Goal: Task Accomplishment & Management: Use online tool/utility

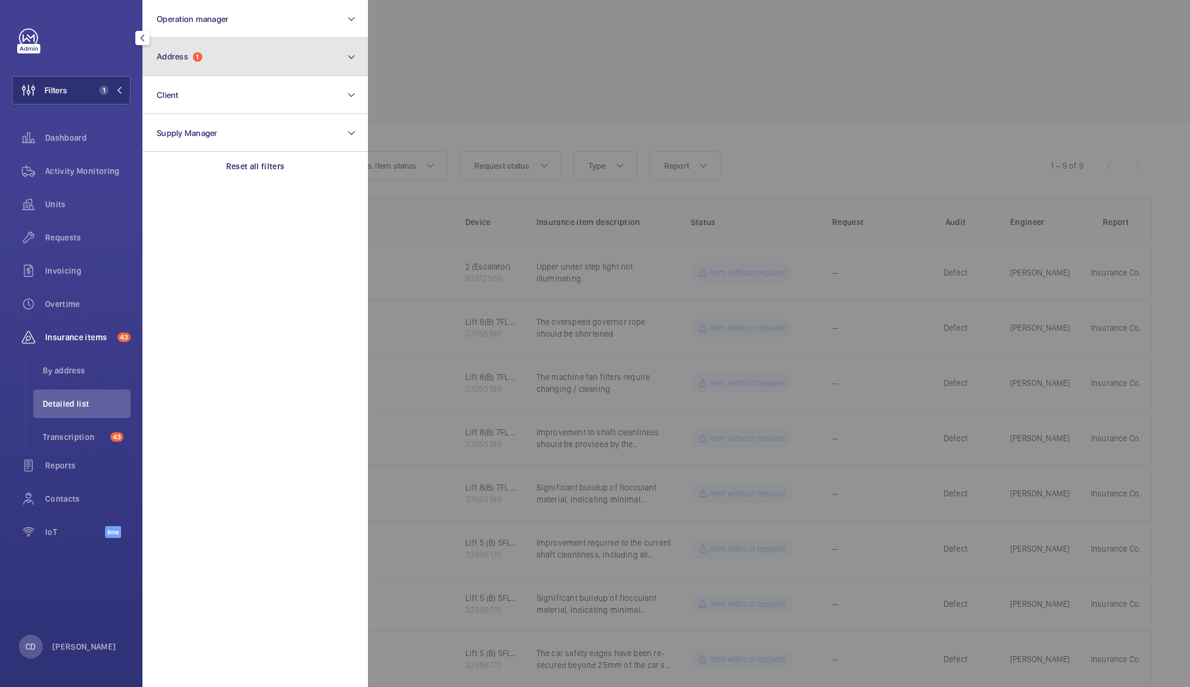
click at [228, 57] on button "Address 1" at bounding box center [255, 57] width 226 height 38
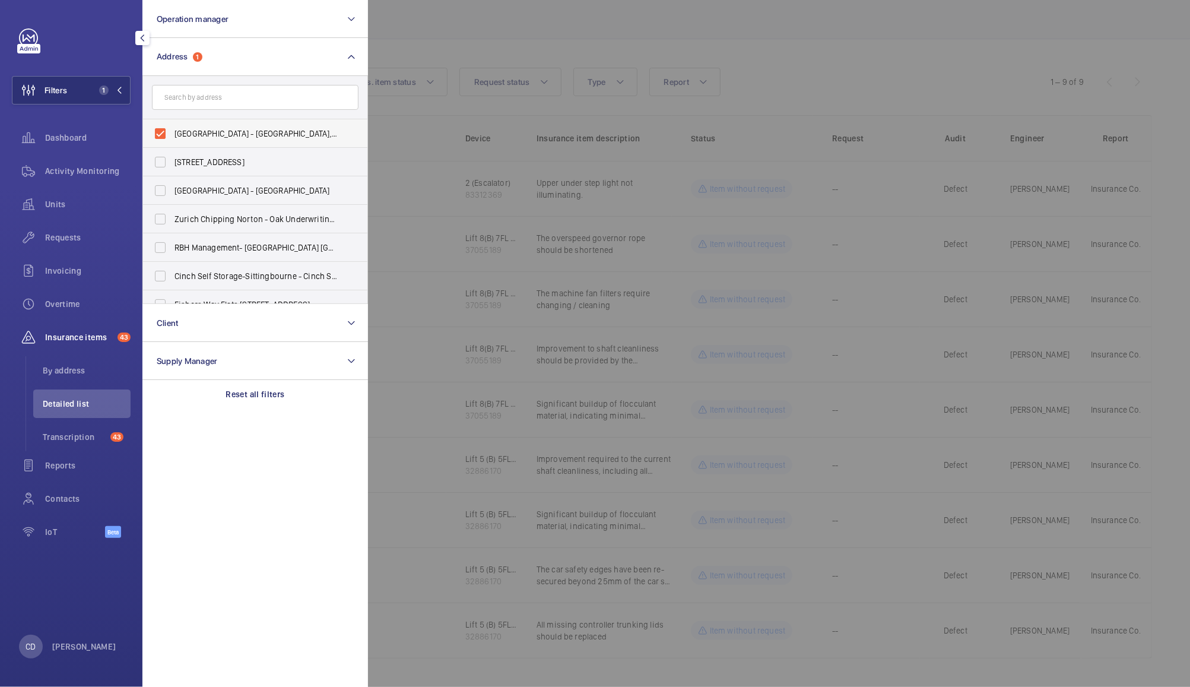
click at [160, 130] on label "[GEOGRAPHIC_DATA] - [GEOGRAPHIC_DATA], [GEOGRAPHIC_DATA]" at bounding box center [246, 133] width 207 height 28
click at [160, 130] on input "[GEOGRAPHIC_DATA] - [GEOGRAPHIC_DATA], [GEOGRAPHIC_DATA]" at bounding box center [160, 134] width 24 height 24
checkbox input "false"
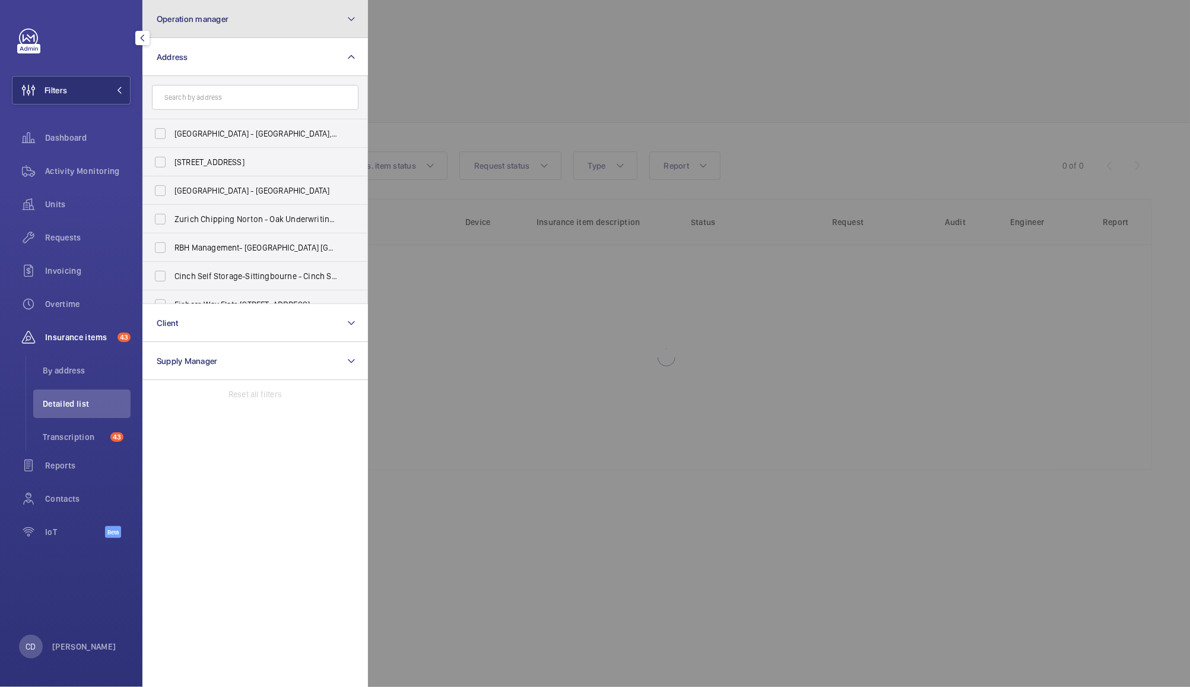
click at [239, 17] on button "Operation manager" at bounding box center [255, 19] width 226 height 38
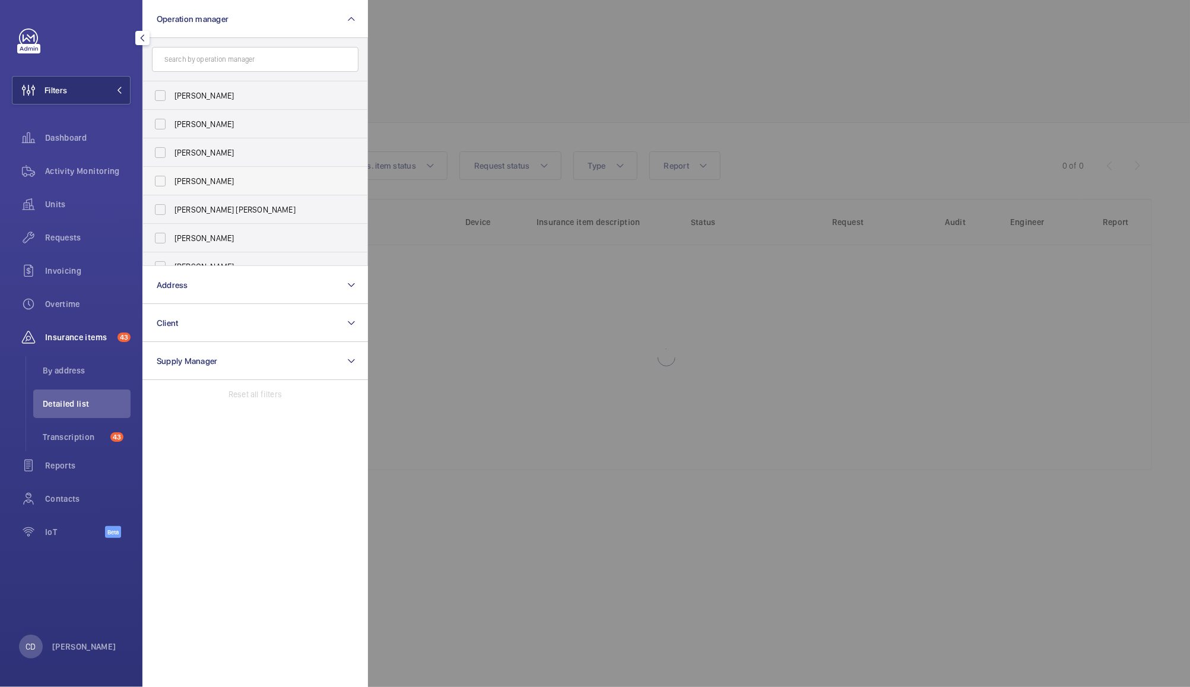
click at [199, 180] on span "[PERSON_NAME]" at bounding box center [255, 181] width 163 height 12
click at [172, 180] on input "[PERSON_NAME]" at bounding box center [160, 181] width 24 height 24
checkbox input "true"
click at [496, 59] on div at bounding box center [963, 343] width 1190 height 687
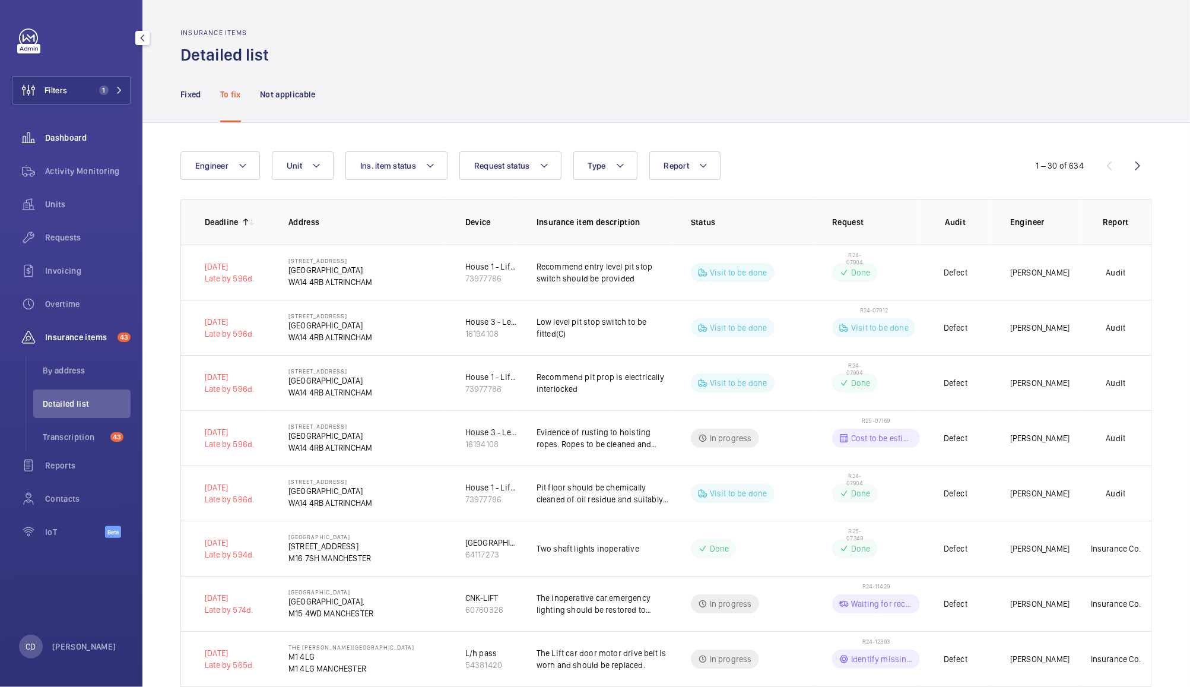
click at [72, 143] on span "Dashboard" at bounding box center [87, 138] width 85 height 12
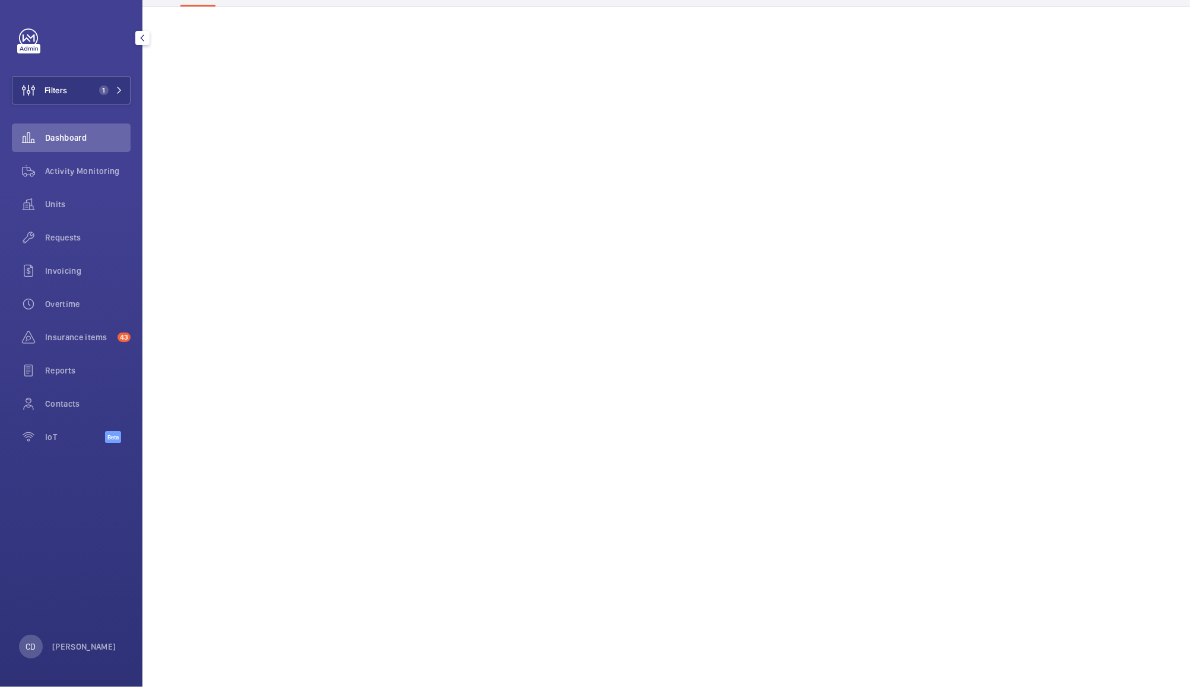
scroll to position [93, 0]
click at [43, 209] on wm-front-icon-button at bounding box center [28, 204] width 33 height 28
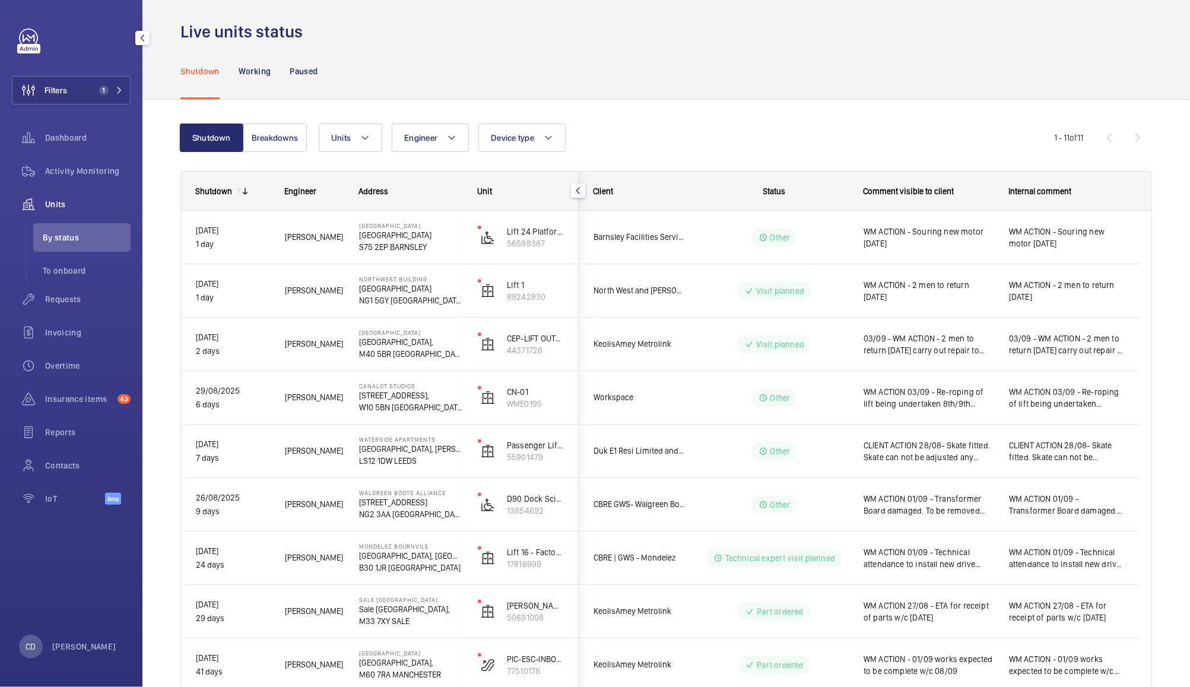
scroll to position [5, 0]
click at [919, 342] on span "03/09 - WM ACTION - 2 men to return [DATE] carry out repair to safety edge brac…" at bounding box center [929, 347] width 130 height 24
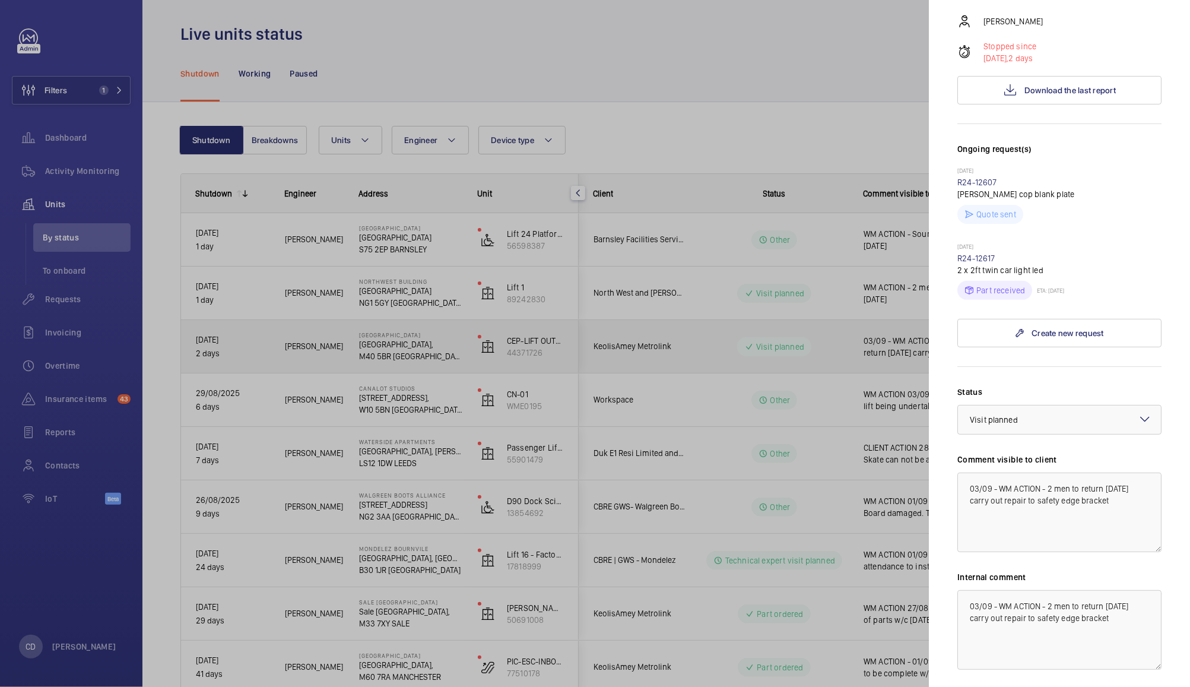
scroll to position [221, 0]
click at [999, 510] on textarea "03/09 - WM ACTION - 2 men to return [DATE] carry out repair to safety edge brac…" at bounding box center [1059, 512] width 204 height 80
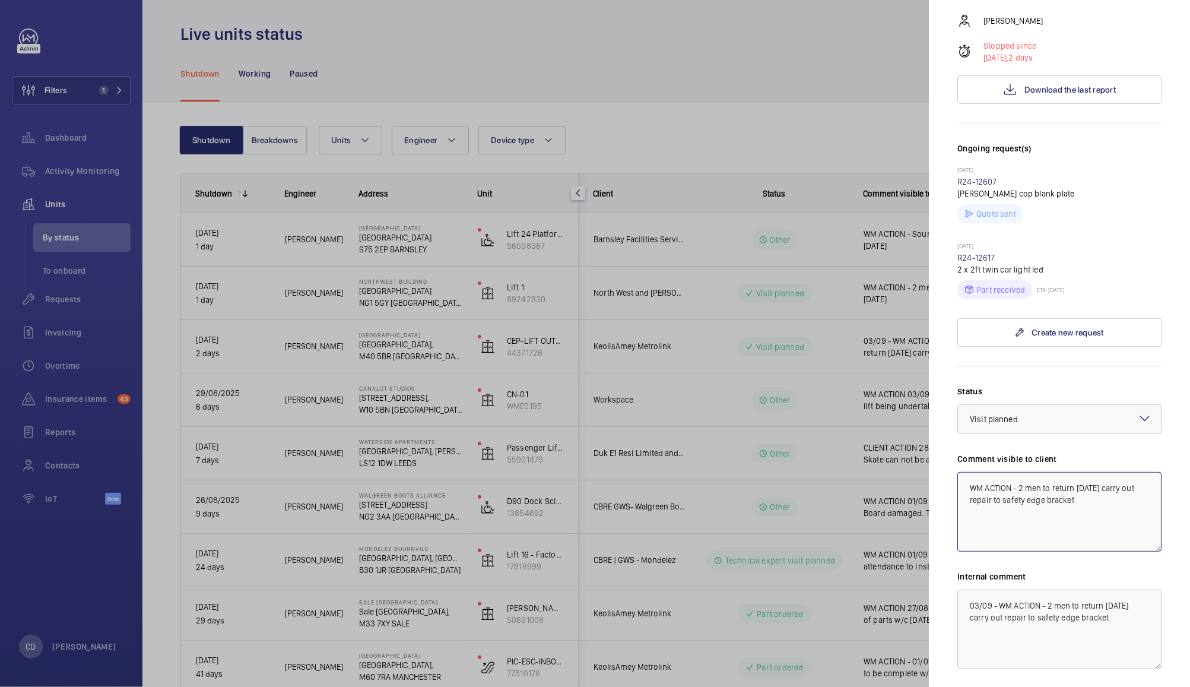
type textarea "WM ACTION - 2 men to return [DATE] carry out repair to safety edge bracket"
click at [995, 629] on textarea "03/09 - WM ACTION - 2 men to return [DATE] carry out repair to safety edge brac…" at bounding box center [1059, 629] width 204 height 80
type textarea "WM ACTION - 2 men to return [DATE] carry out repair to safety edge bracket"
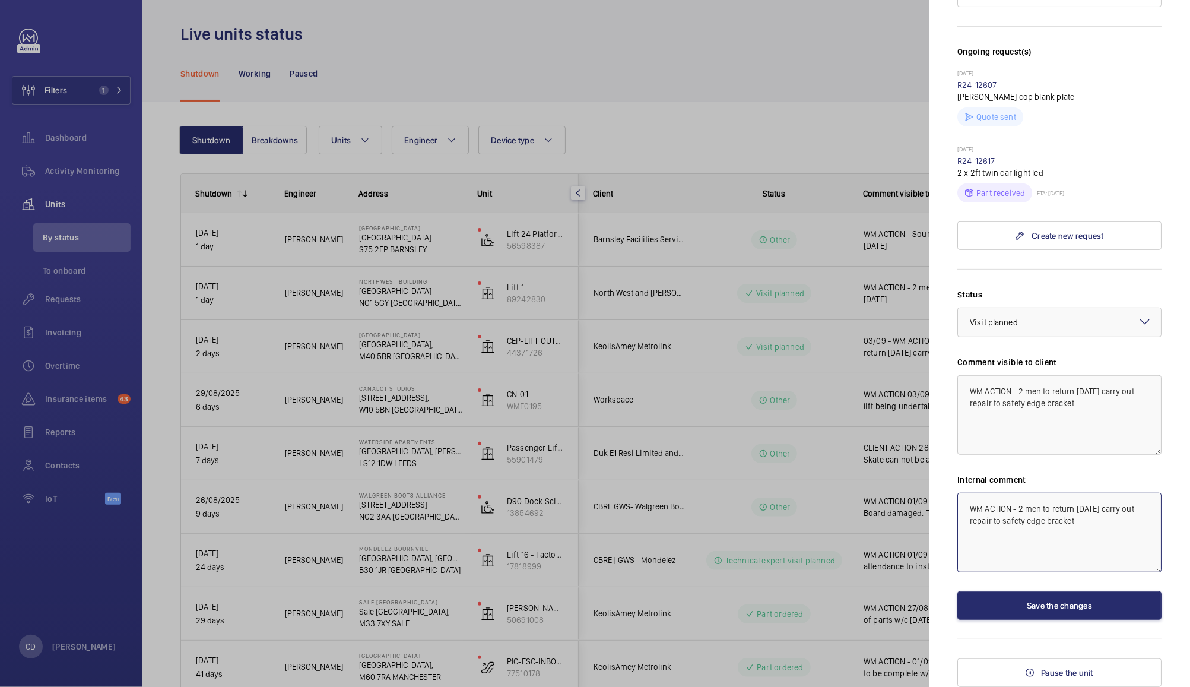
scroll to position [339, 0]
click at [1100, 601] on button "Save the changes" at bounding box center [1059, 605] width 204 height 28
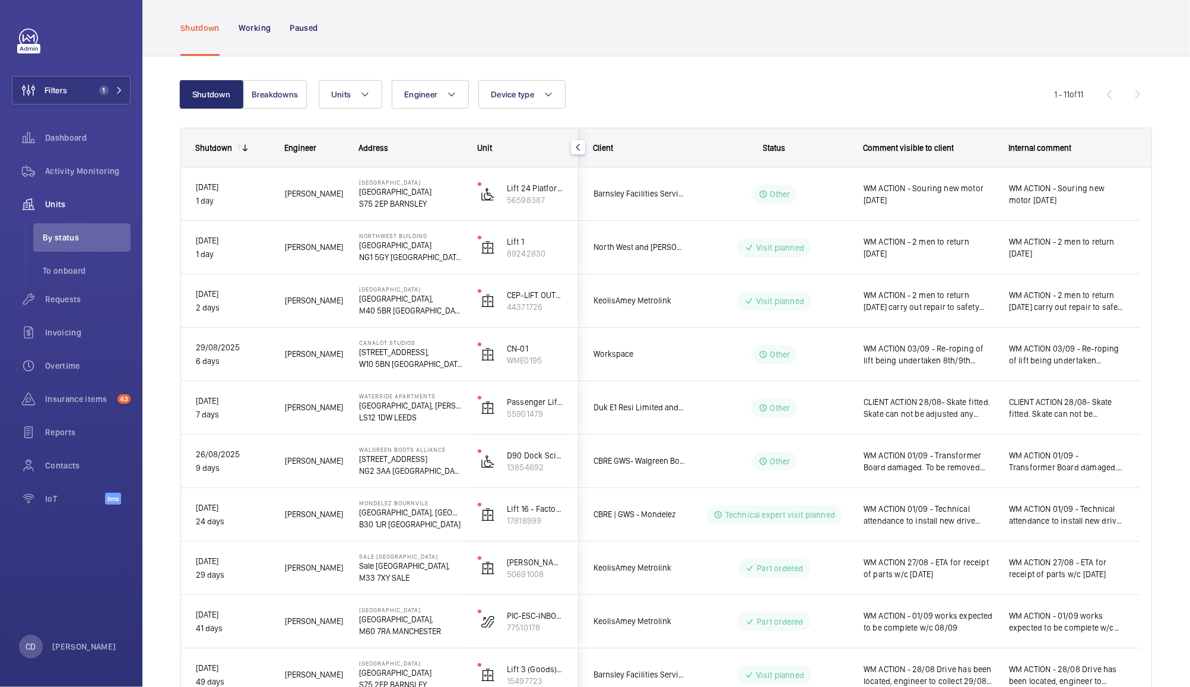
scroll to position [50, 0]
click at [272, 97] on button "Breakdowns" at bounding box center [275, 95] width 64 height 28
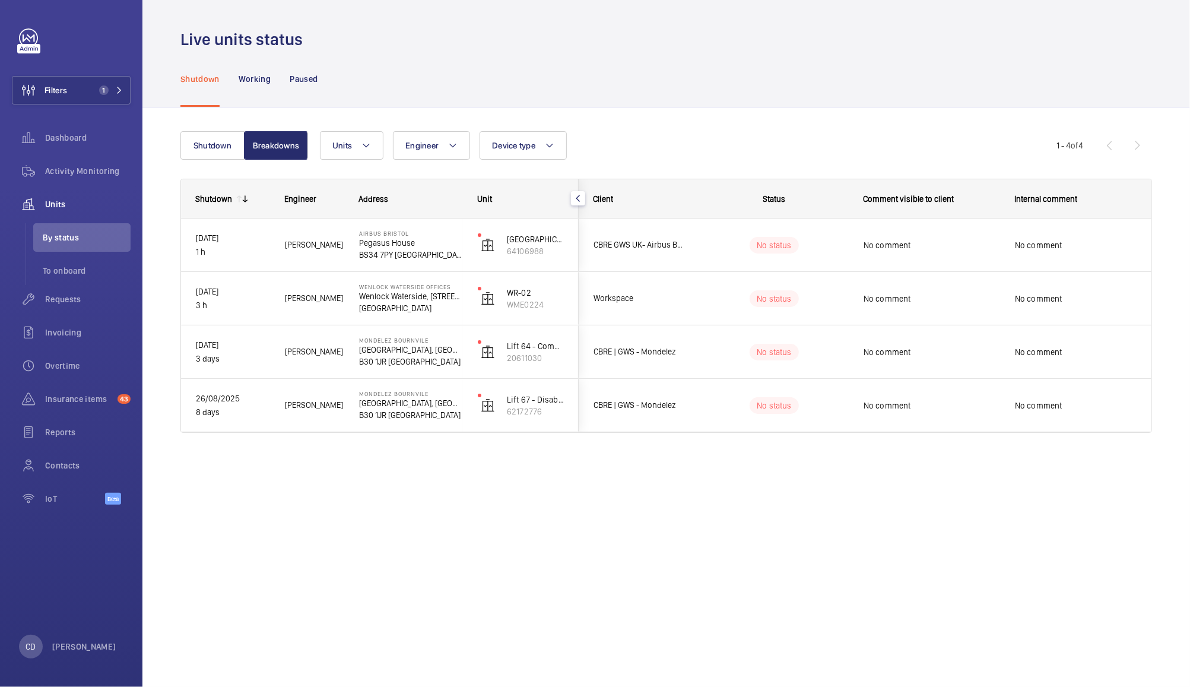
click at [646, 243] on span "CBRE GWS UK- Airbus Bristol" at bounding box center [639, 245] width 91 height 14
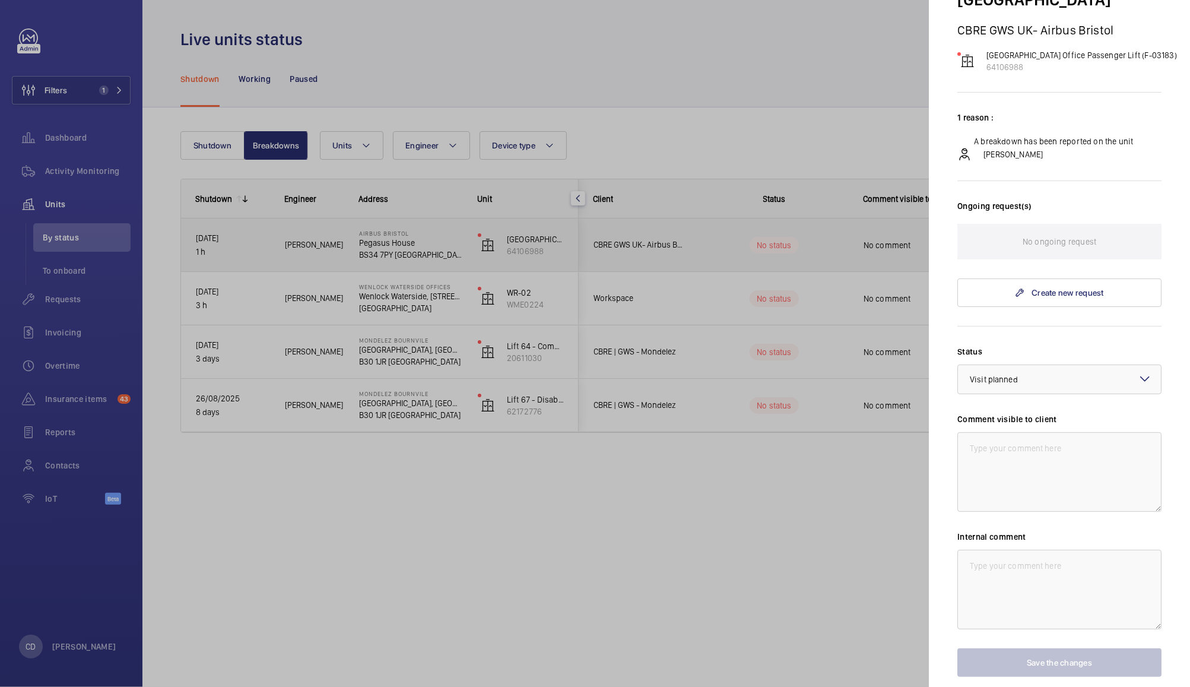
scroll to position [157, 0]
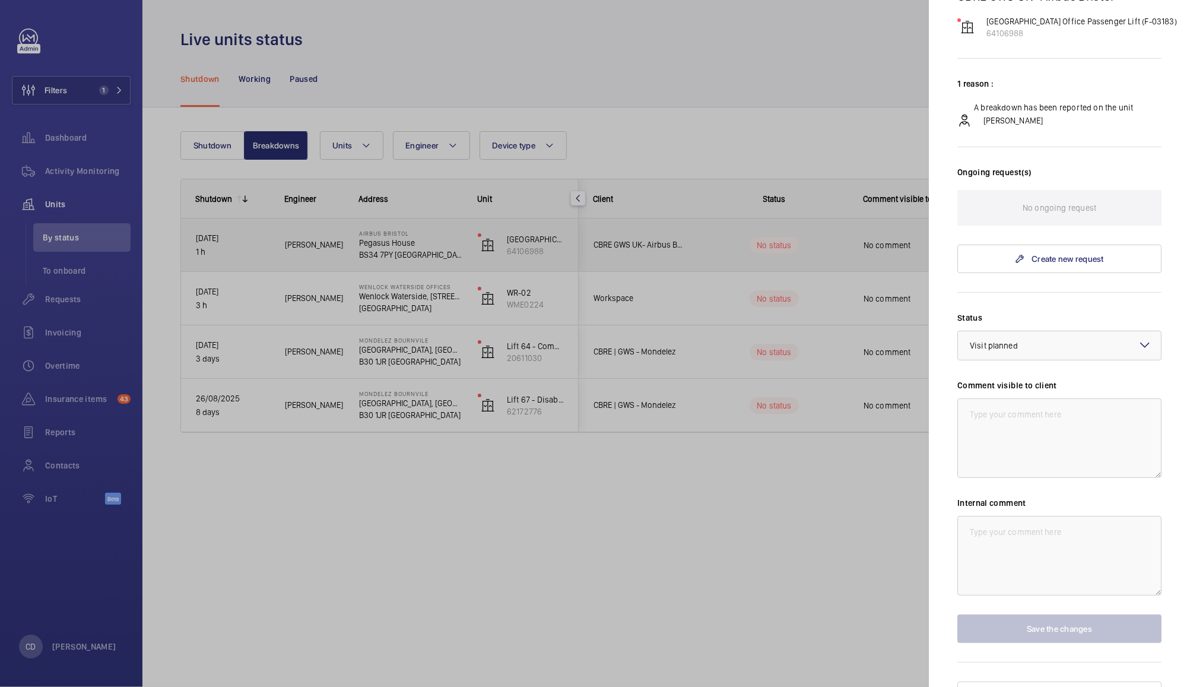
click at [525, 497] on div at bounding box center [595, 343] width 1190 height 687
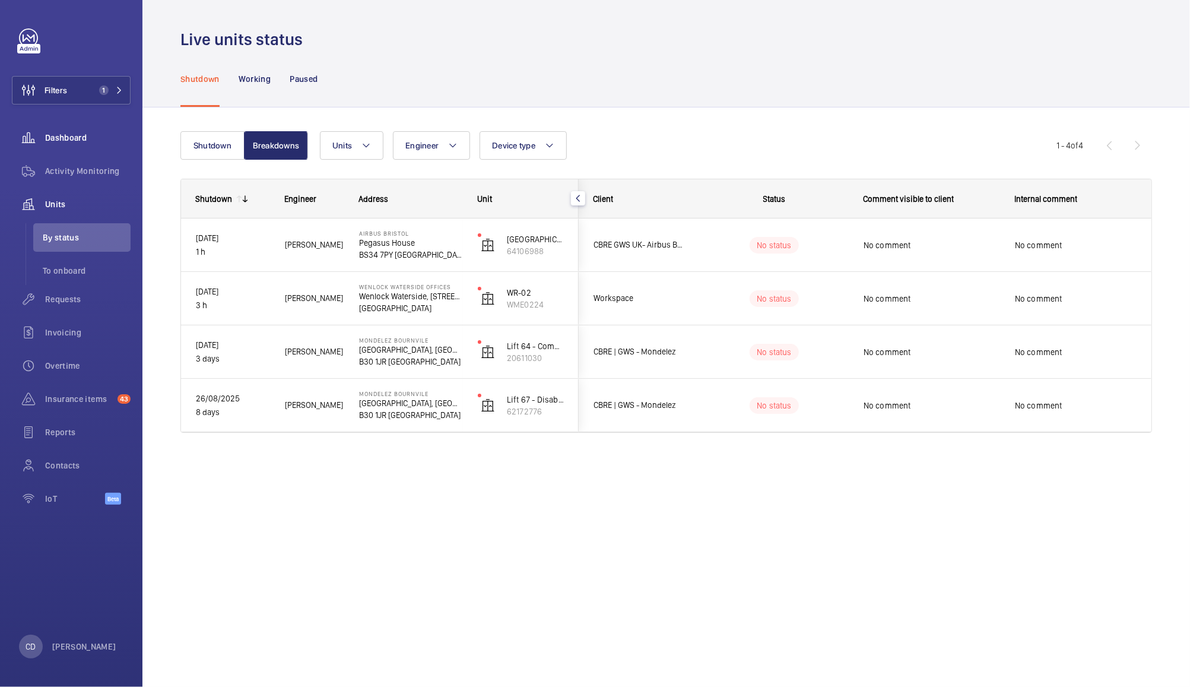
click at [70, 144] on div "Dashboard" at bounding box center [71, 137] width 119 height 28
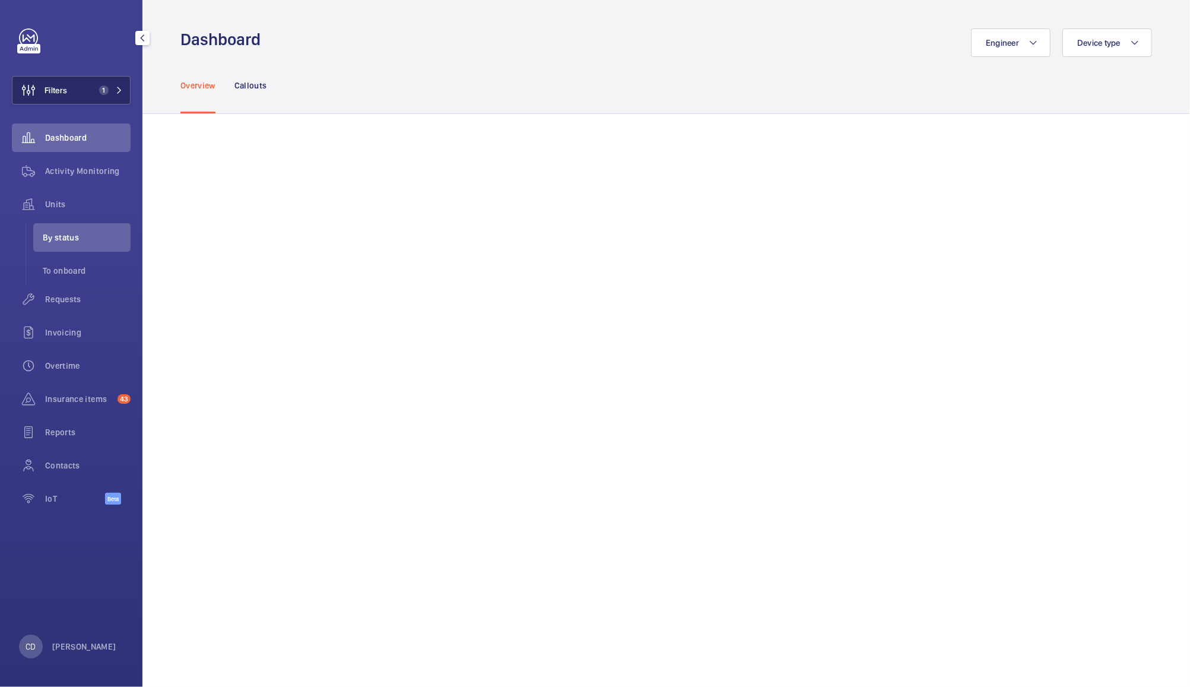
click at [68, 103] on button "Filters 1" at bounding box center [71, 90] width 119 height 28
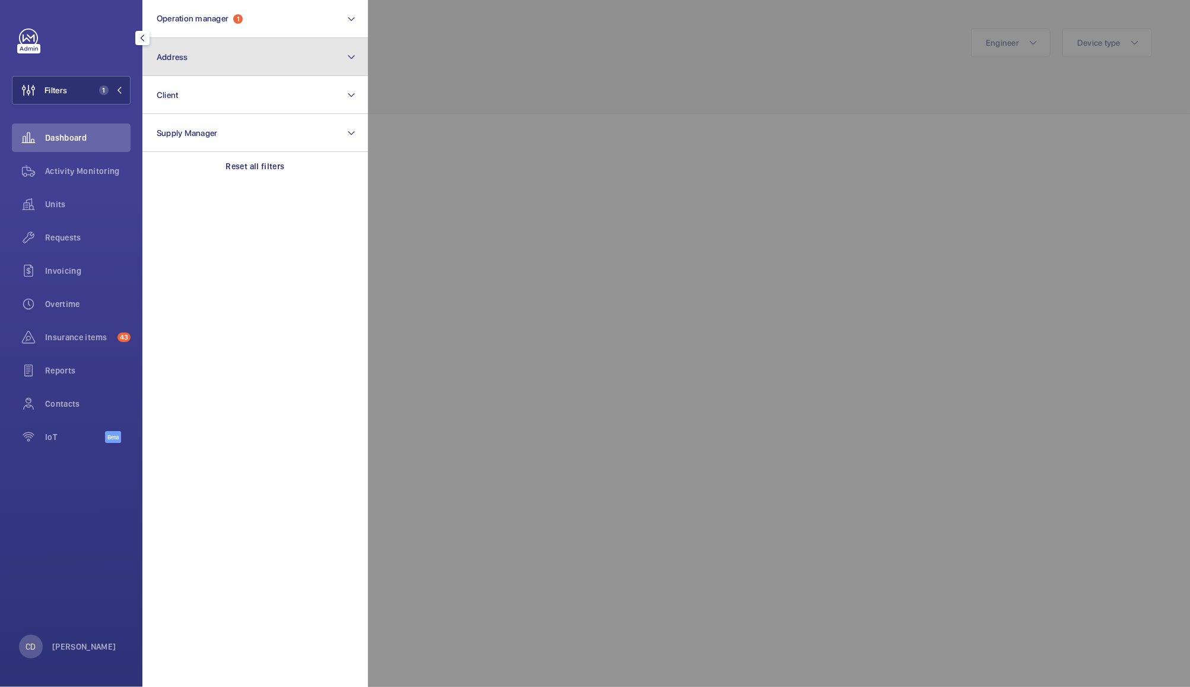
click at [239, 63] on button "Address" at bounding box center [255, 57] width 226 height 38
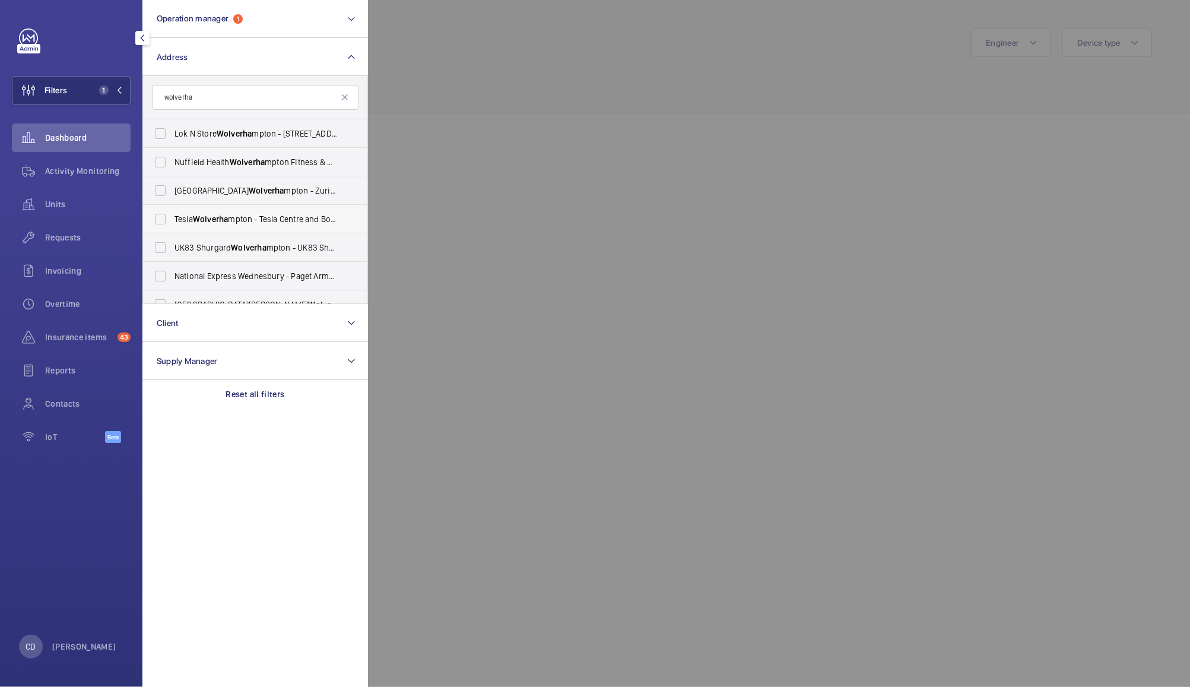
type input "wolverha"
click at [275, 220] on span "Tesla Wolverha mpton - Tesla Centre and Body Repair Centre Wolverha mpton, [GEO…" at bounding box center [255, 219] width 163 height 12
click at [172, 220] on input "Tesla Wolverha mpton - Tesla Centre and Body Repair Centre Wolverha mpton, [GEO…" at bounding box center [160, 219] width 24 height 24
checkbox input "true"
click at [508, 153] on div at bounding box center [963, 343] width 1190 height 687
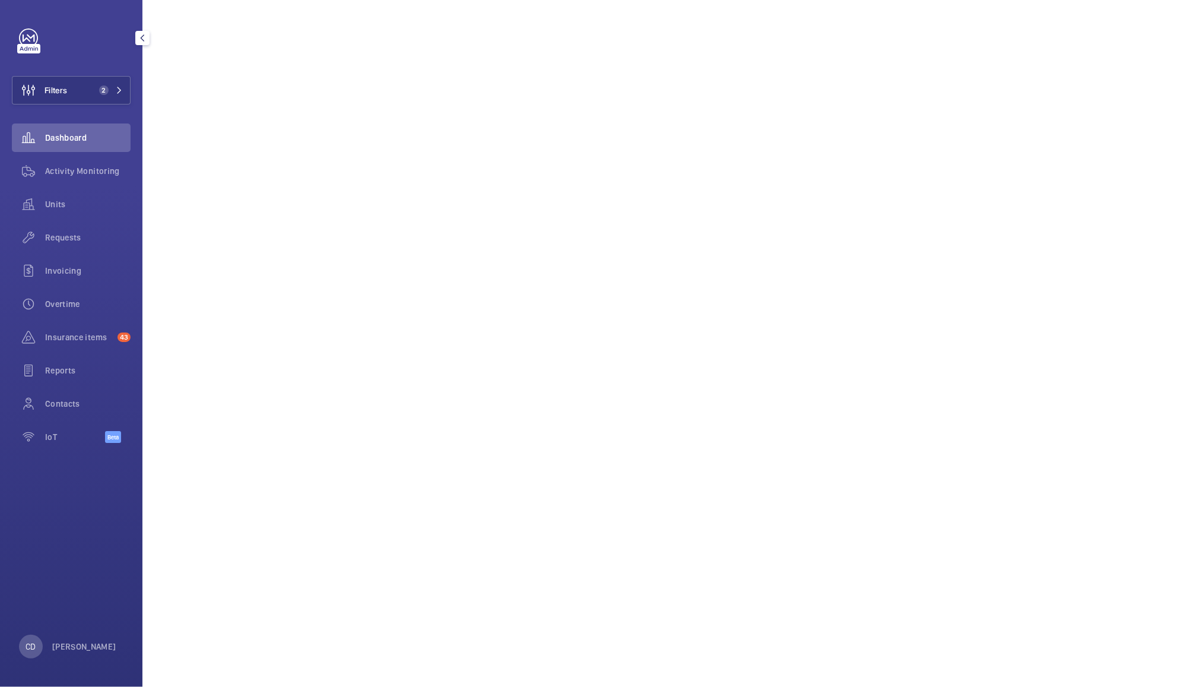
scroll to position [252, 0]
click at [56, 240] on span "Requests" at bounding box center [87, 237] width 85 height 12
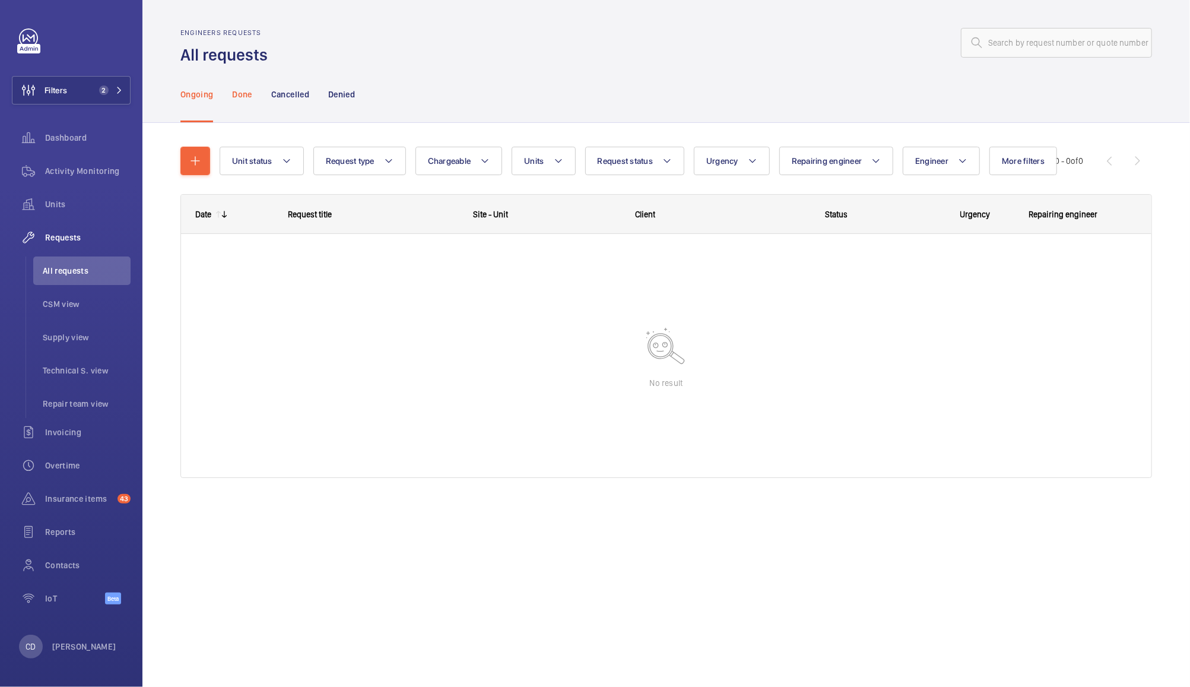
click at [245, 93] on p "Done" at bounding box center [242, 94] width 20 height 12
click at [296, 109] on div "Cancelled" at bounding box center [290, 94] width 38 height 56
click at [345, 105] on div "Denied" at bounding box center [341, 94] width 27 height 56
click at [199, 94] on p "Ongoing" at bounding box center [196, 94] width 33 height 12
click at [55, 214] on div "Units" at bounding box center [71, 204] width 119 height 28
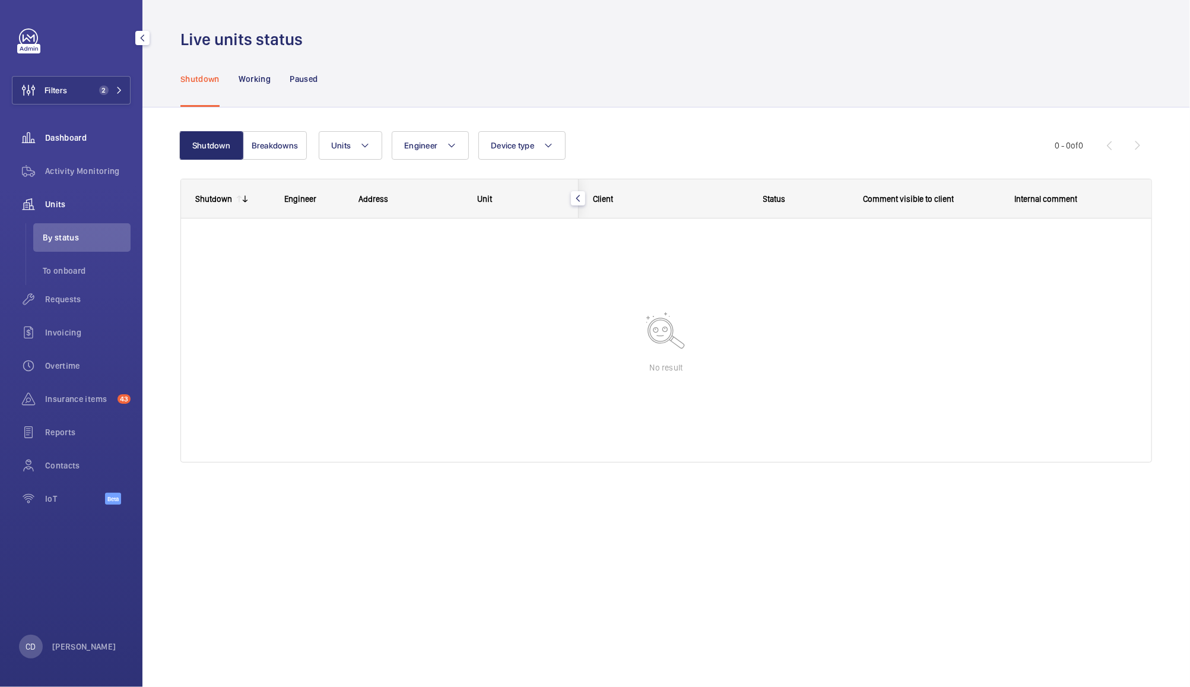
click at [68, 132] on span "Dashboard" at bounding box center [87, 138] width 85 height 12
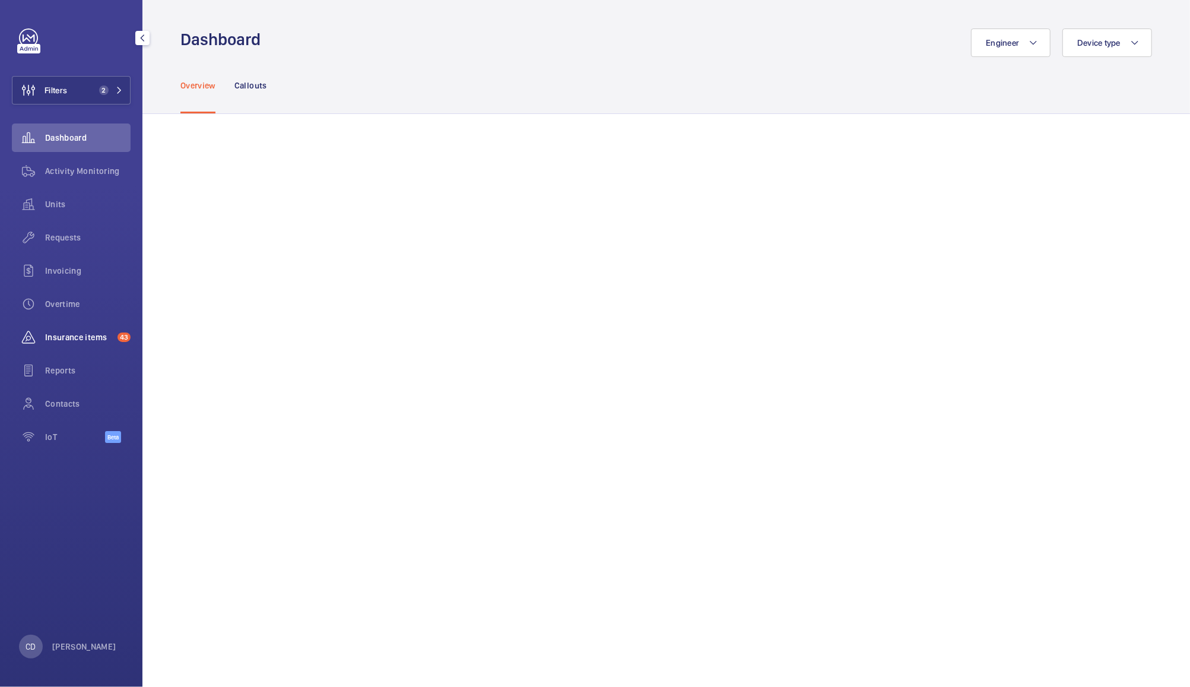
click at [77, 337] on span "Insurance items" at bounding box center [79, 337] width 68 height 12
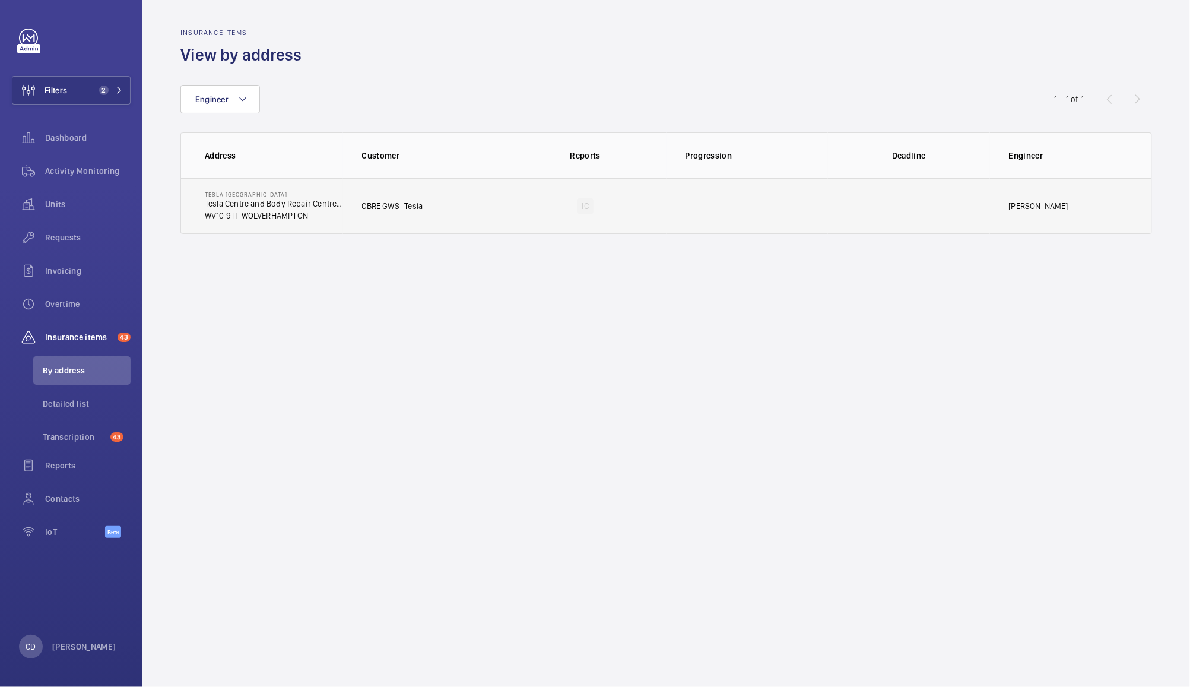
click at [284, 213] on p "WV10 9TF WOLVERHAMPTON" at bounding box center [274, 216] width 138 height 12
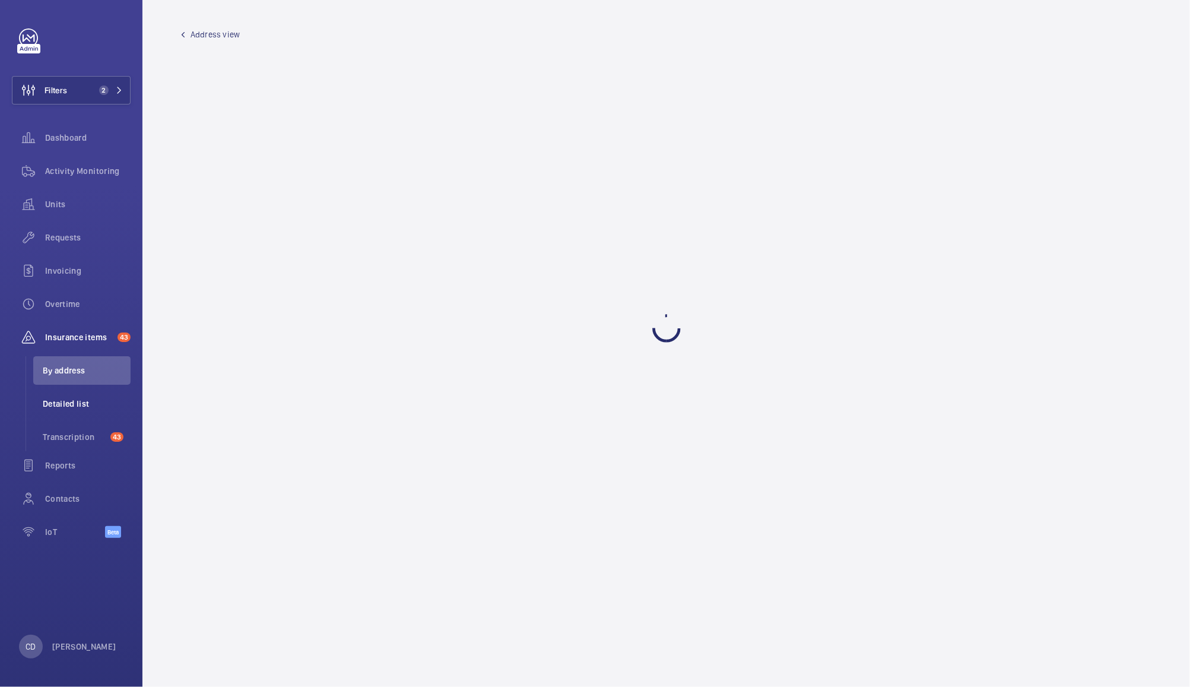
click at [76, 402] on span "Detailed list" at bounding box center [87, 404] width 88 height 12
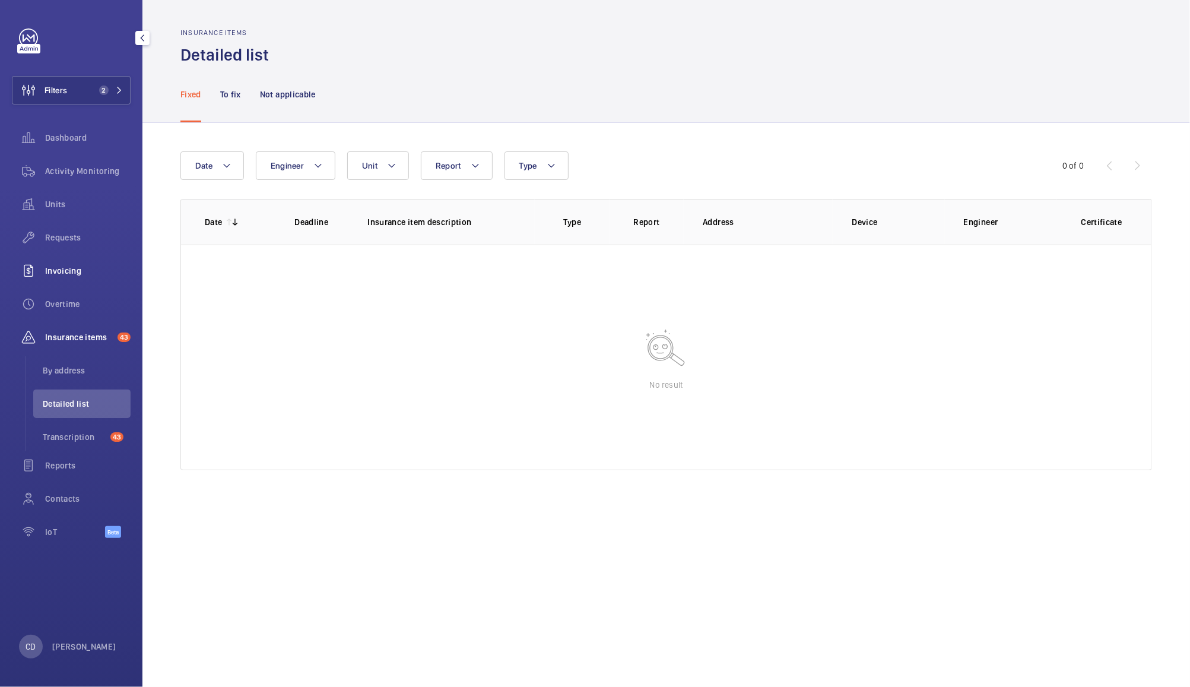
click at [62, 270] on span "Invoicing" at bounding box center [87, 271] width 85 height 12
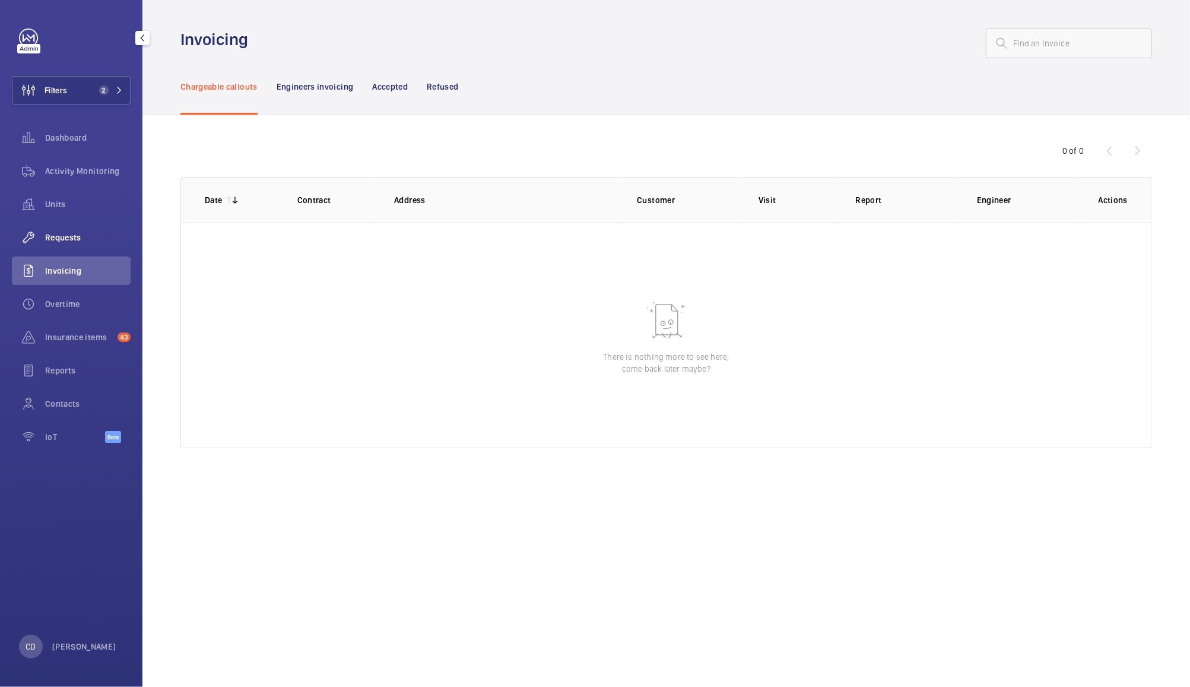
click at [74, 236] on span "Requests" at bounding box center [87, 237] width 85 height 12
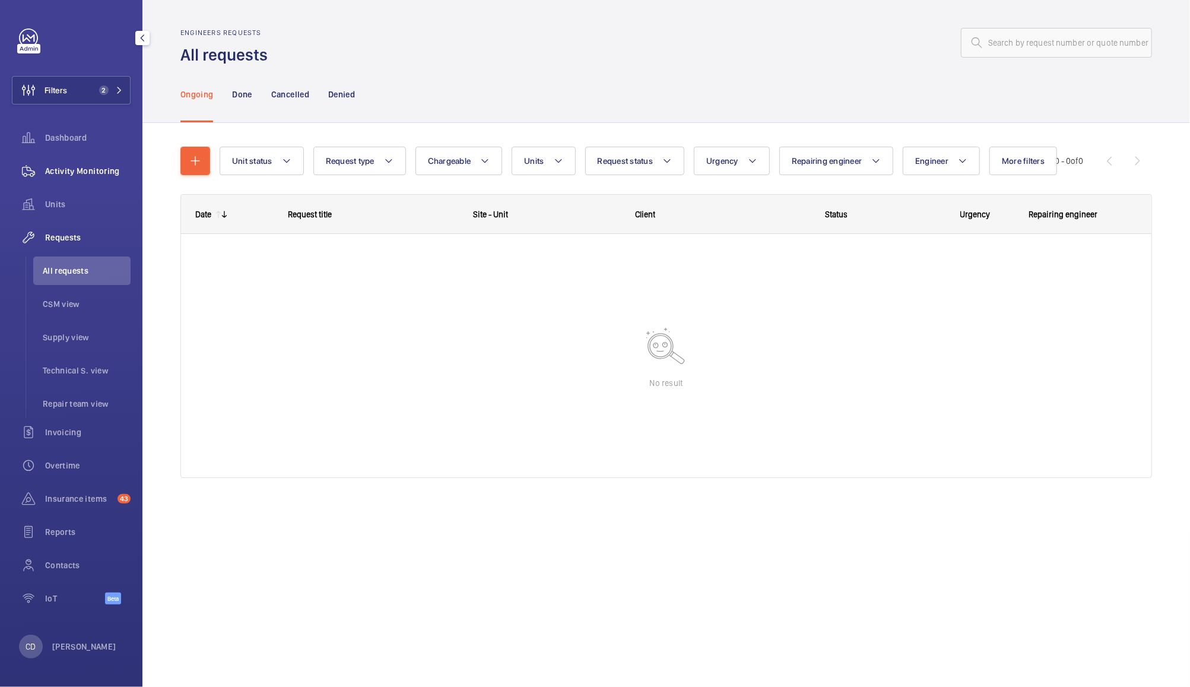
click at [86, 166] on span "Activity Monitoring" at bounding box center [87, 171] width 85 height 12
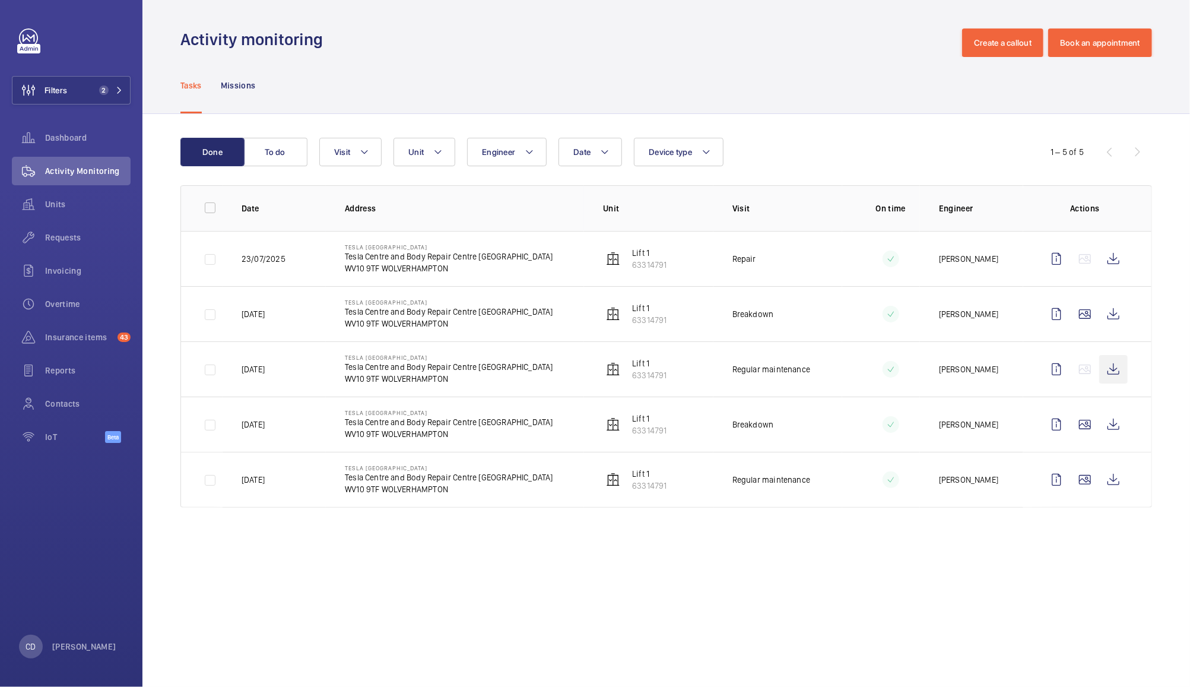
click at [1113, 369] on wm-front-icon-button at bounding box center [1113, 369] width 28 height 28
click at [1109, 483] on wm-front-icon-button at bounding box center [1113, 479] width 28 height 28
click at [1083, 491] on wm-front-icon-button at bounding box center [1085, 479] width 28 height 28
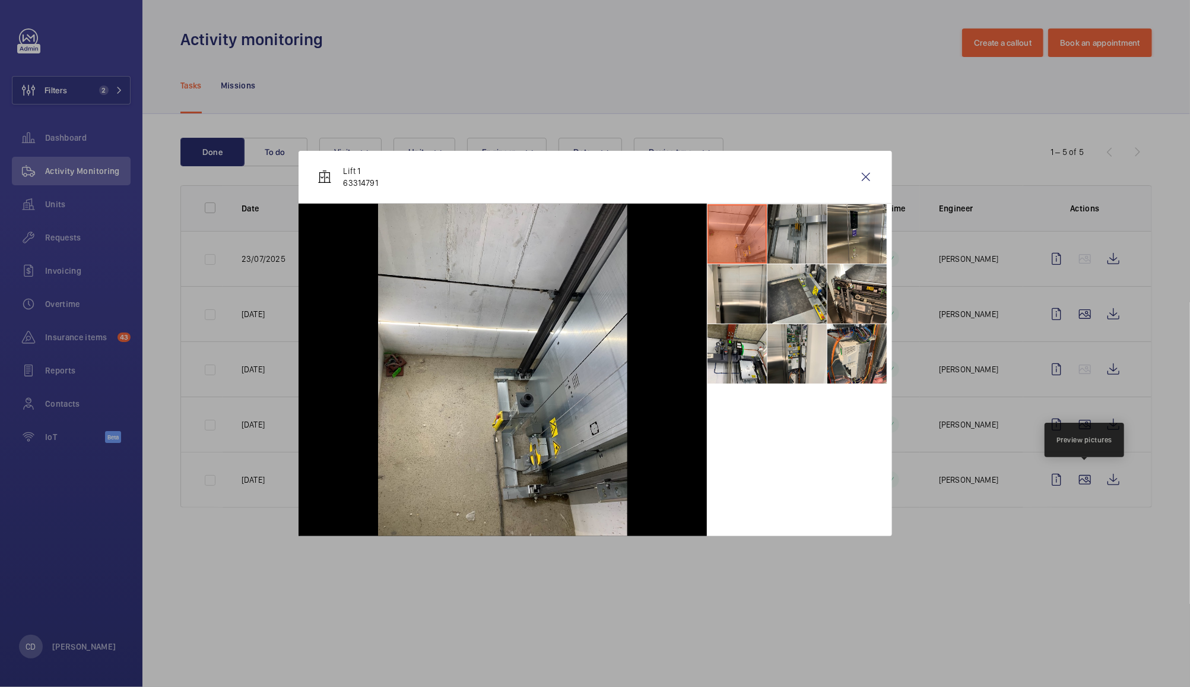
click at [789, 240] on li at bounding box center [796, 233] width 59 height 59
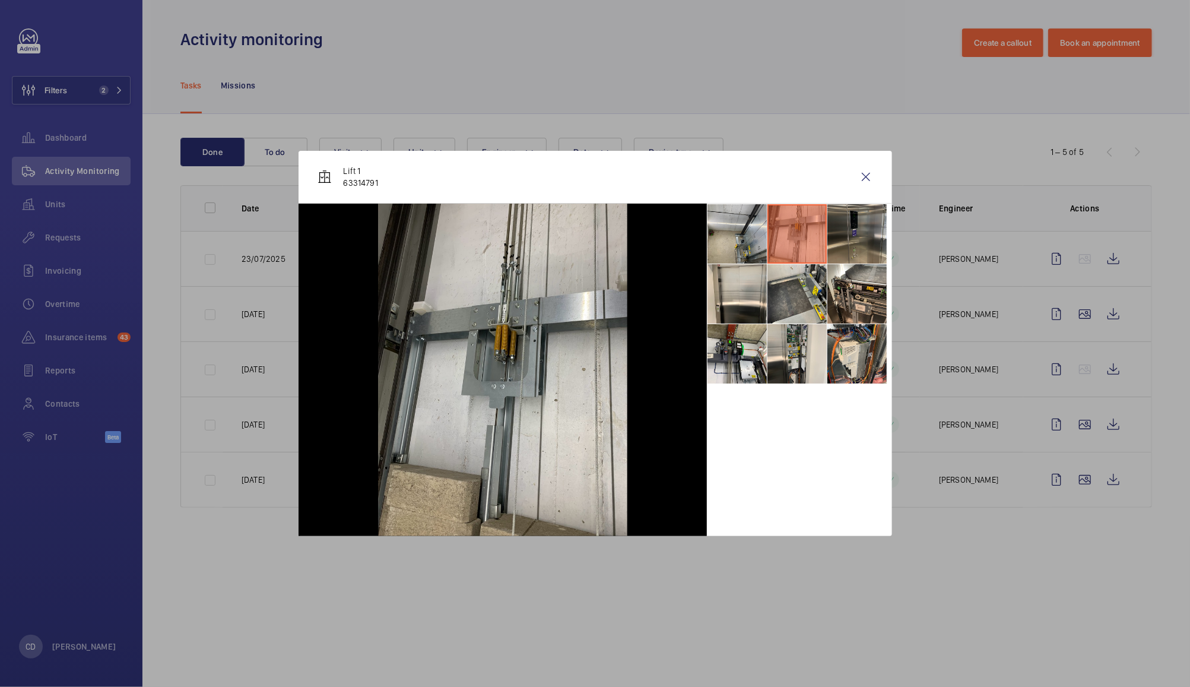
click at [837, 237] on li at bounding box center [856, 233] width 59 height 59
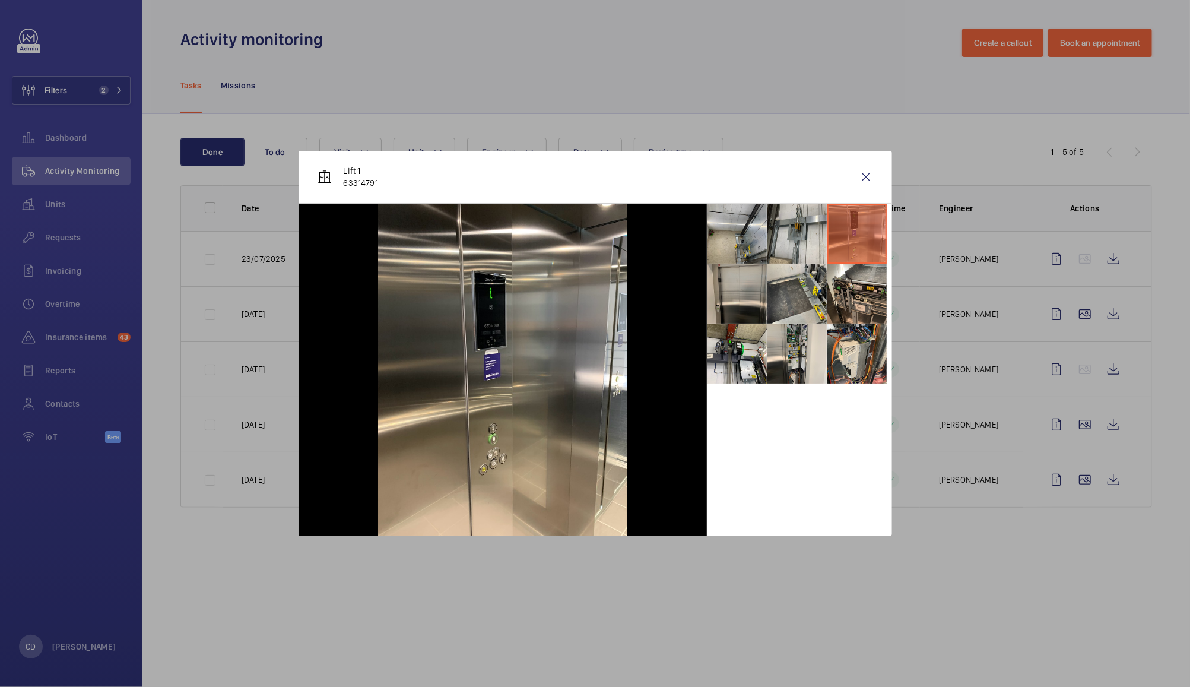
click at [738, 300] on li at bounding box center [736, 293] width 59 height 59
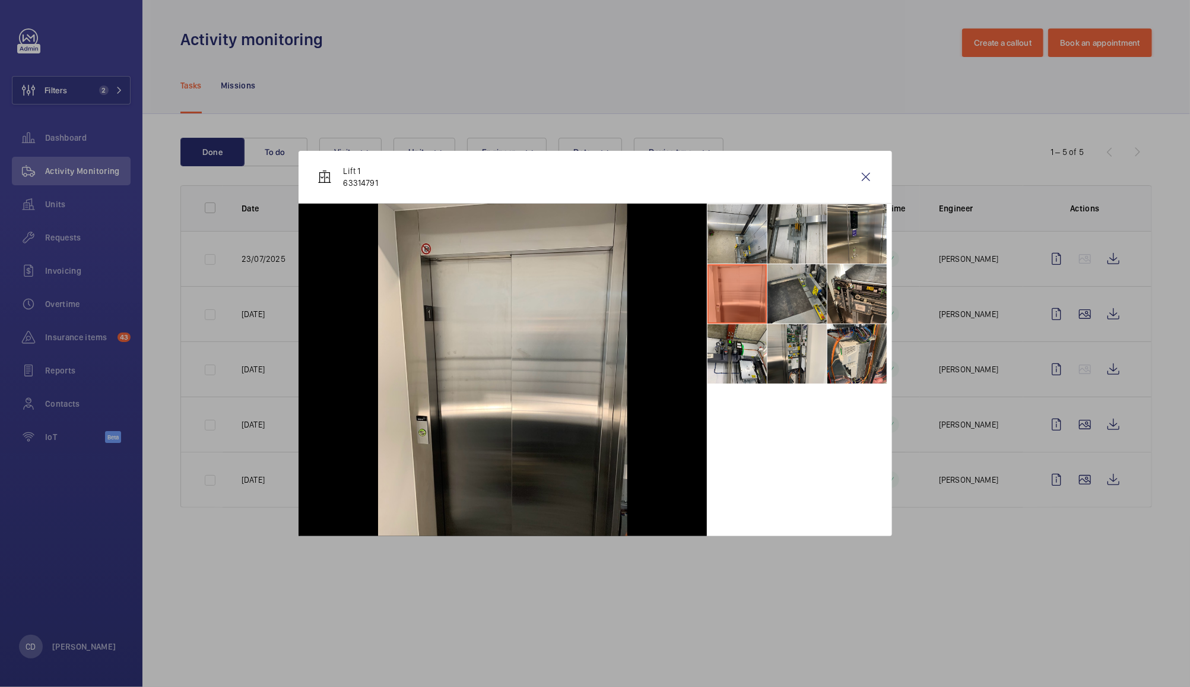
click at [790, 304] on li at bounding box center [796, 293] width 59 height 59
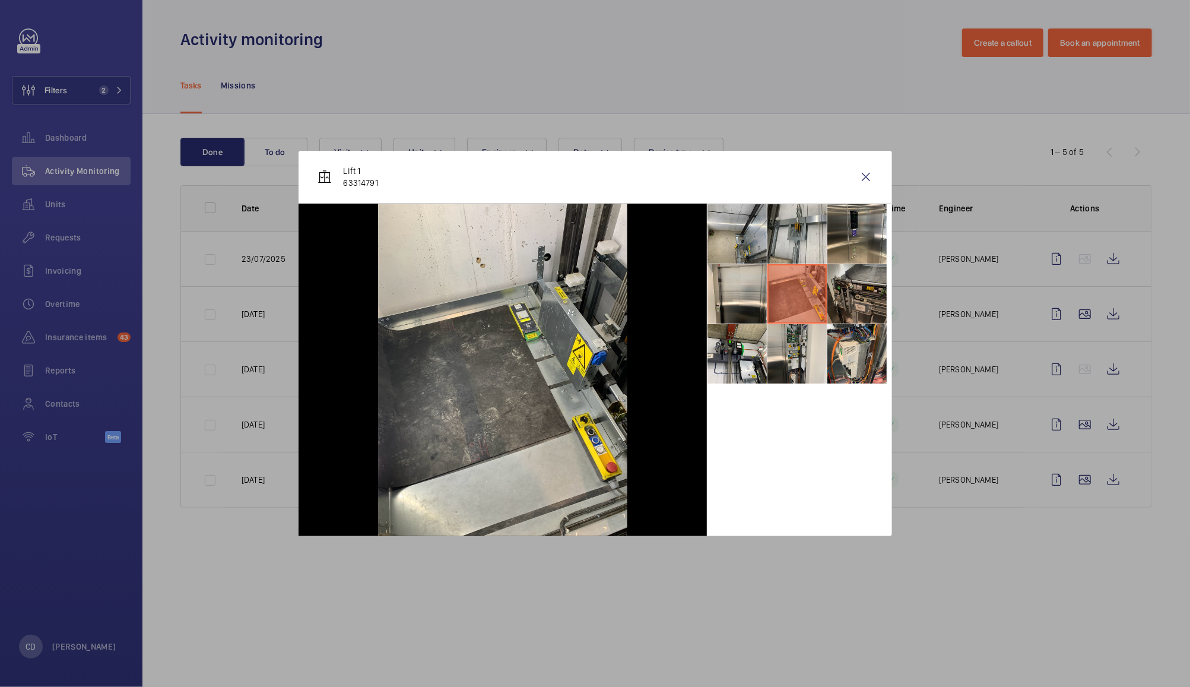
click at [848, 299] on li at bounding box center [856, 293] width 59 height 59
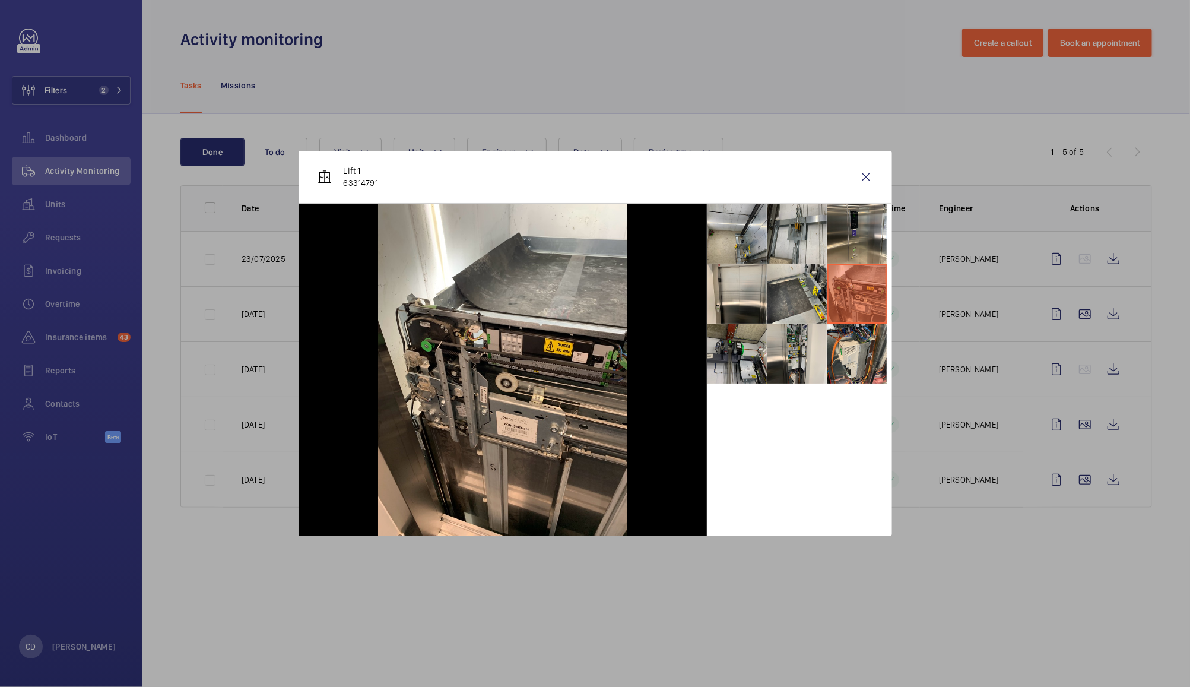
click at [744, 357] on li at bounding box center [736, 353] width 59 height 59
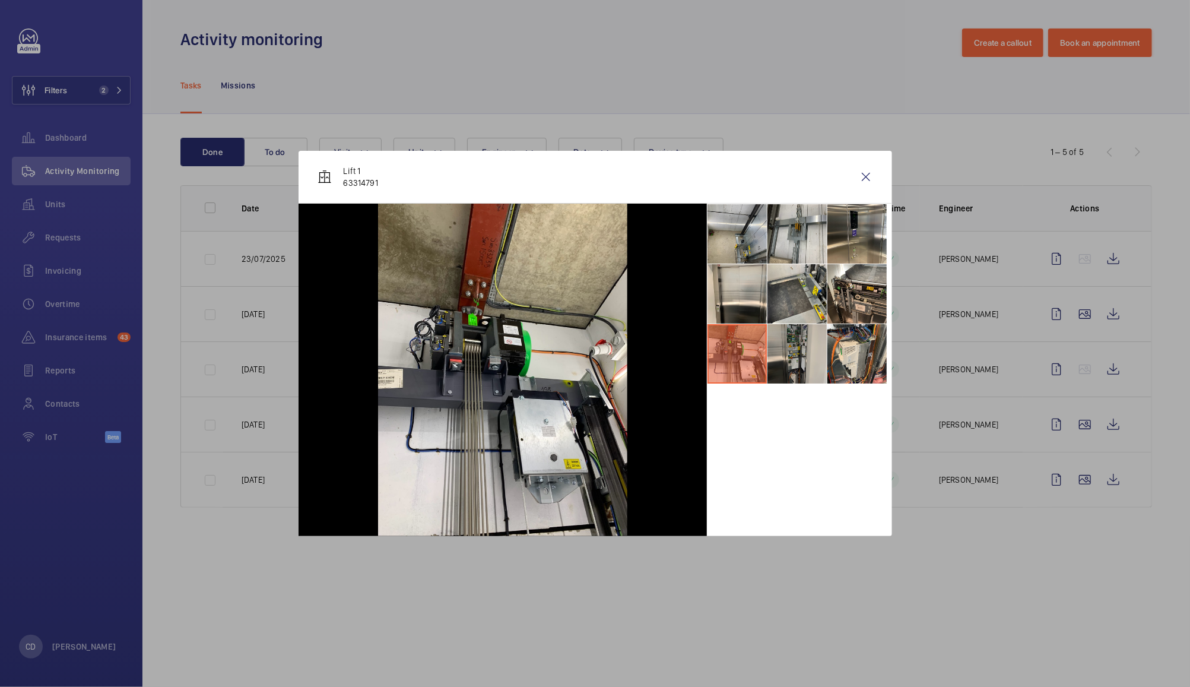
click at [792, 361] on li at bounding box center [796, 353] width 59 height 59
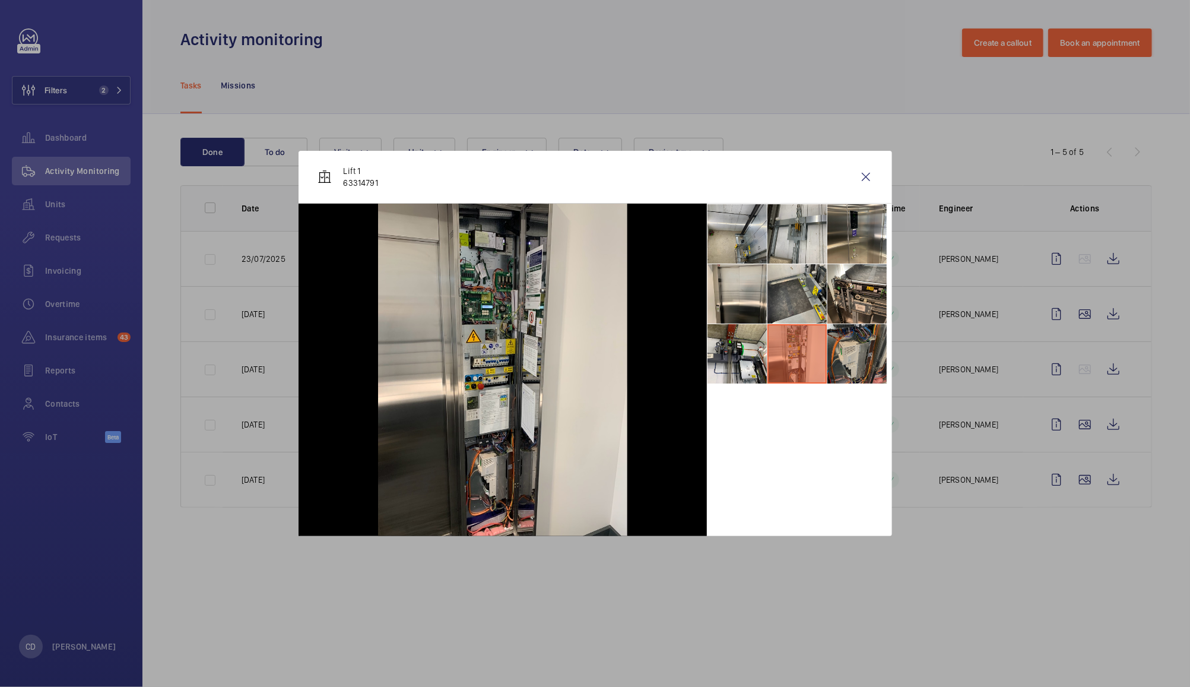
click at [835, 360] on li at bounding box center [856, 353] width 59 height 59
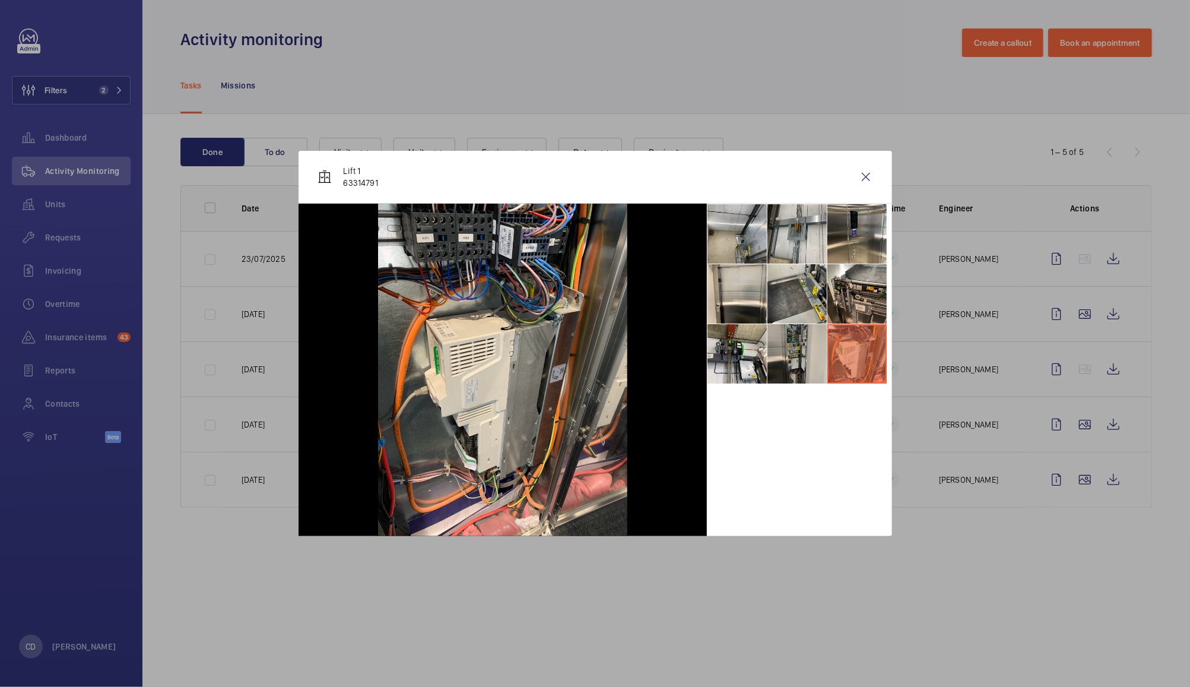
click at [807, 363] on li at bounding box center [796, 353] width 59 height 59
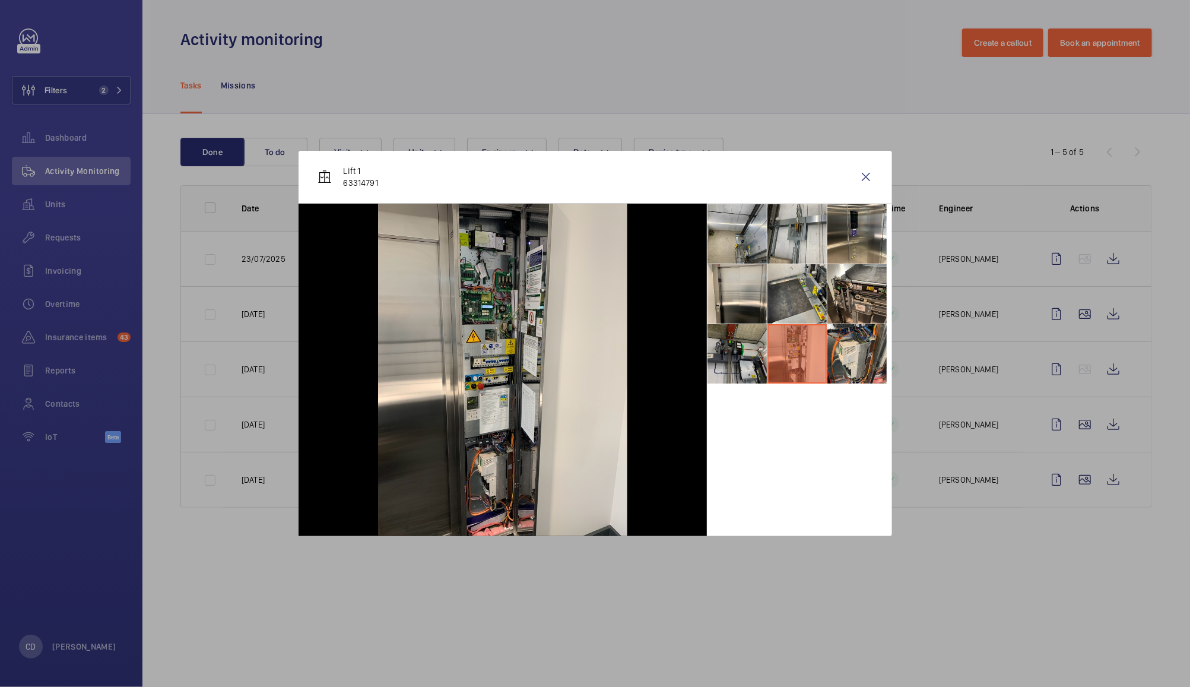
click at [745, 370] on li at bounding box center [736, 353] width 59 height 59
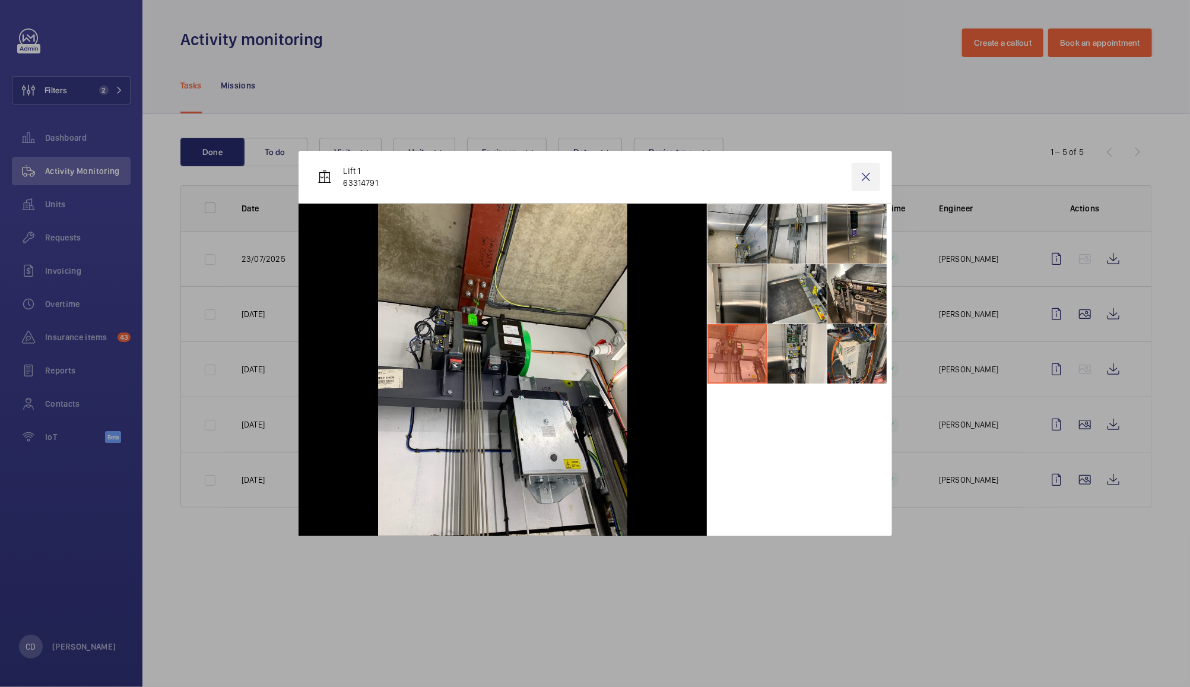
click at [865, 176] on wm-front-icon-button at bounding box center [866, 177] width 28 height 28
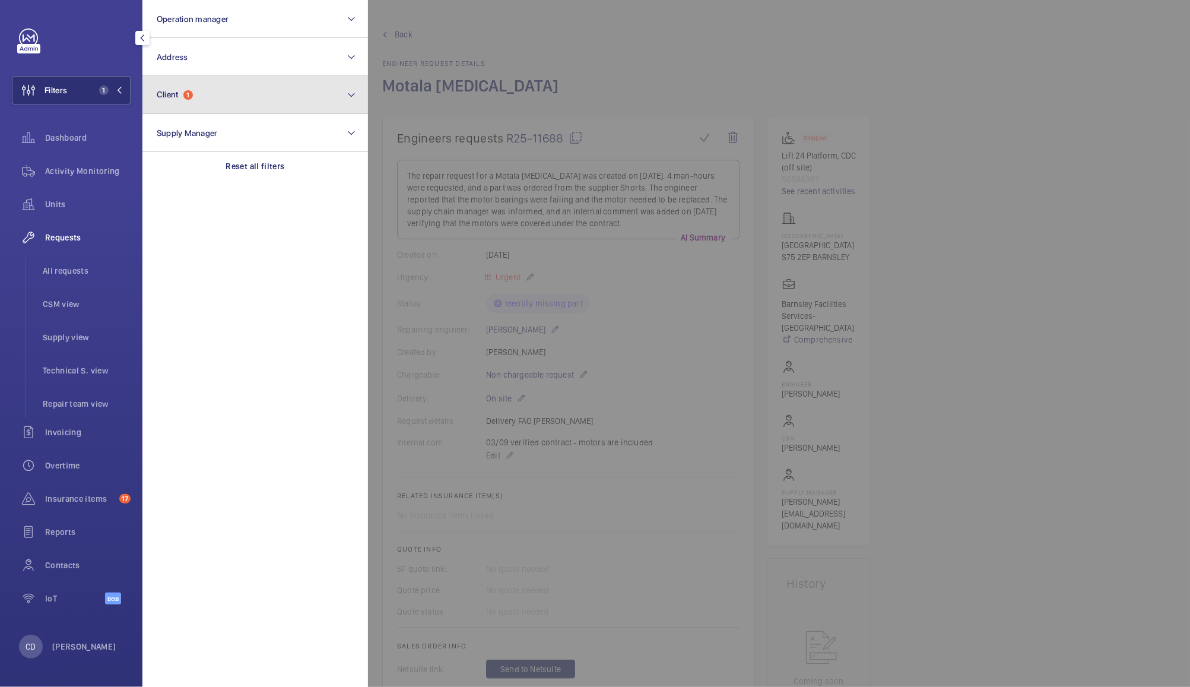
click at [248, 96] on button "Client 1" at bounding box center [255, 95] width 226 height 38
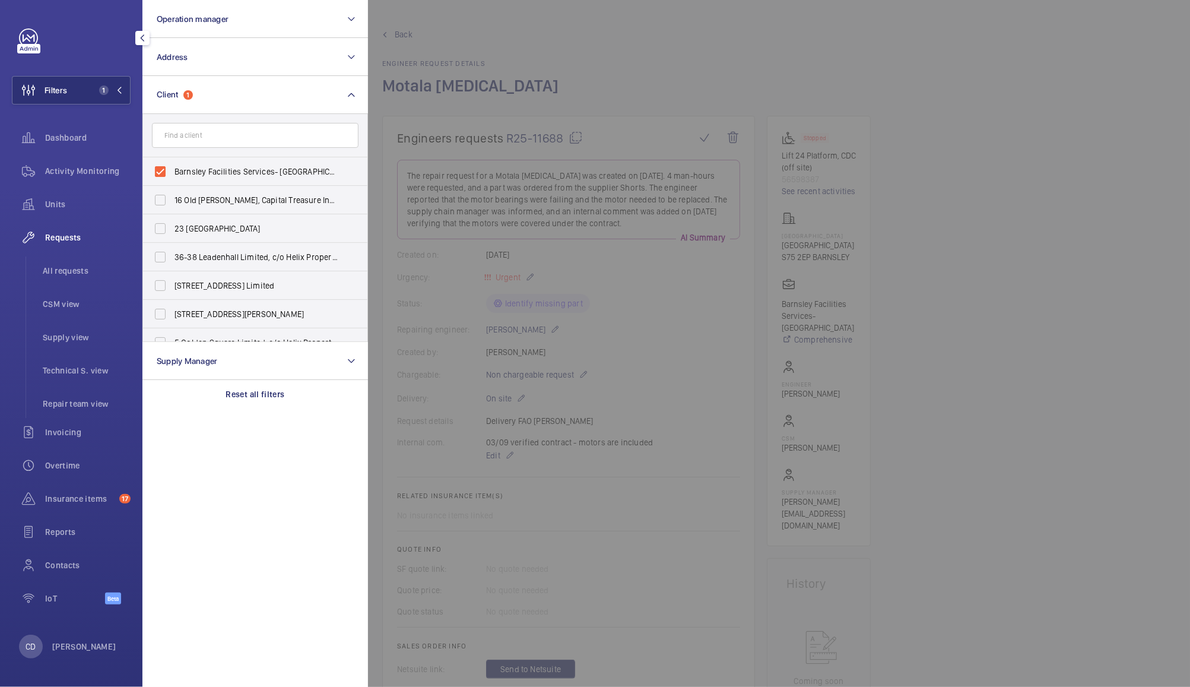
click at [644, 45] on div at bounding box center [963, 343] width 1190 height 687
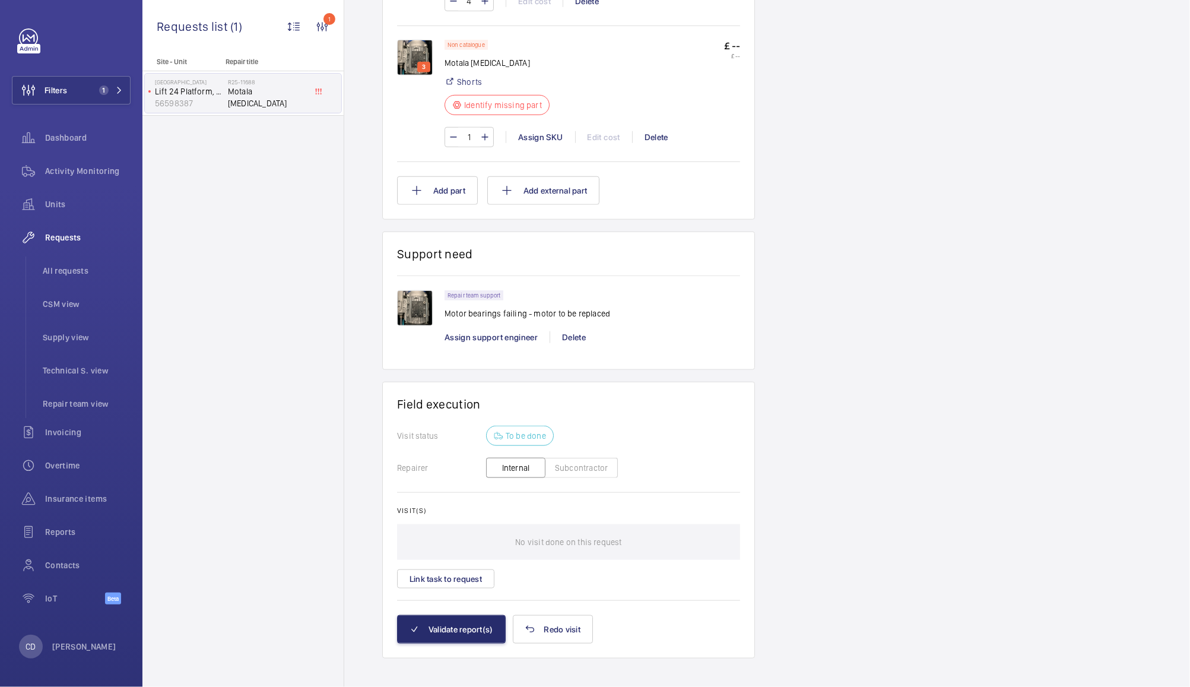
scroll to position [824, 0]
